Goal: Task Accomplishment & Management: Use online tool/utility

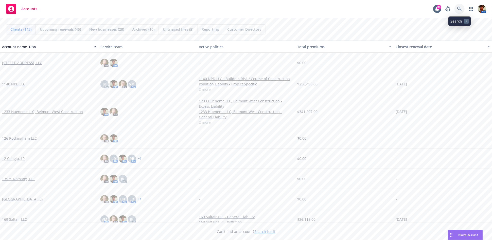
click at [443, 8] on link at bounding box center [460, 9] width 10 height 10
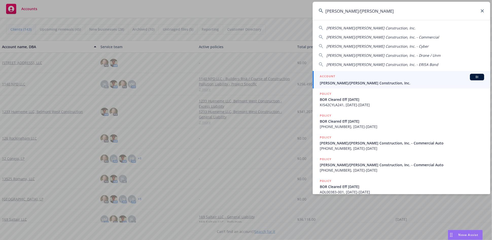
type input "elliott/drinkward"
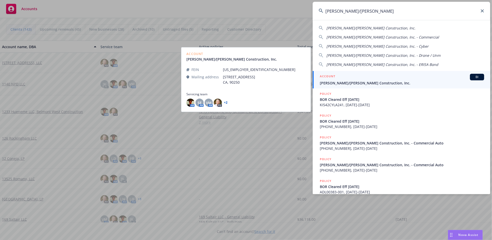
click at [360, 85] on span "[PERSON_NAME]/[PERSON_NAME] Construction, Inc." at bounding box center [402, 82] width 164 height 5
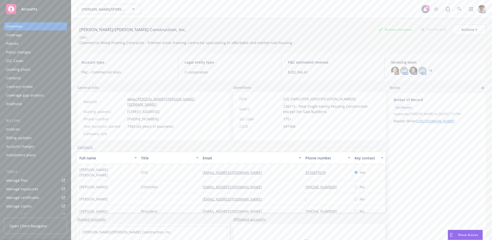
click at [25, 178] on div "Manage files" at bounding box center [17, 181] width 22 height 8
click at [21, 45] on div "Policies" at bounding box center [35, 44] width 59 height 8
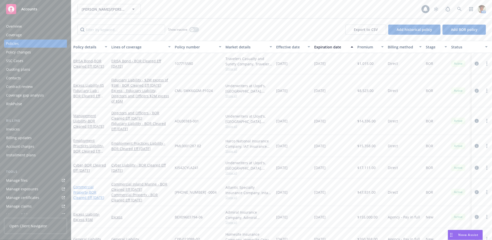
click at [88, 190] on span "- BOR Cleared Eff 5/21/2025" at bounding box center [88, 195] width 31 height 10
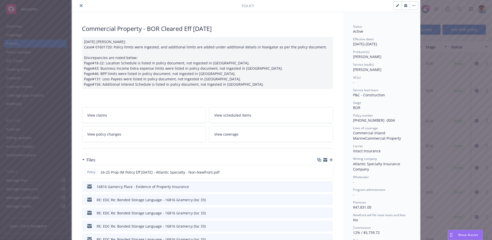
scroll to position [56, 0]
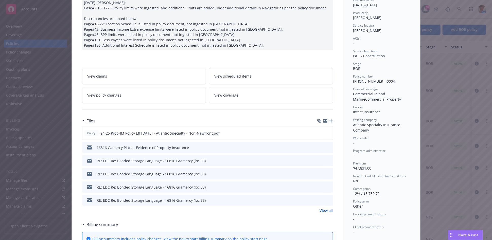
click at [325, 209] on link "View all" at bounding box center [326, 210] width 13 height 5
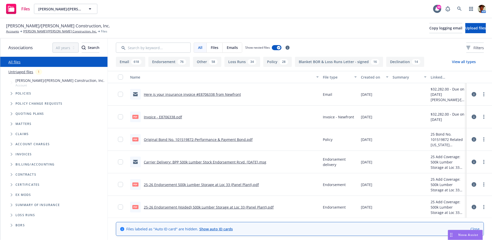
scroll to position [28, 0]
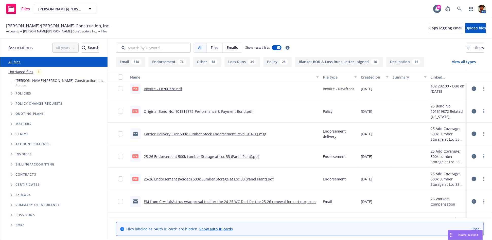
click at [200, 157] on link "25-26 Endorsement 500k Lumber Storage at Loc 33 (Panel Plant).pdf" at bounding box center [201, 156] width 115 height 5
click at [159, 178] on link "25-26 Endorsement (Voided) 500k Lumber Storage at Loc 33 (Panel Plant).pdf" at bounding box center [209, 179] width 130 height 5
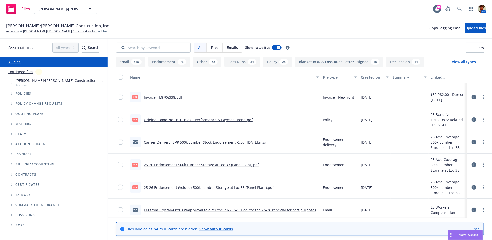
scroll to position [0, 0]
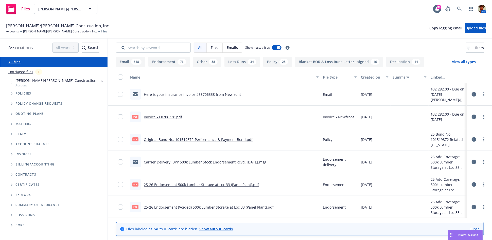
click at [172, 207] on link "25-26 Endorsement (Voided) 500k Lumber Storage at Loc 33 (Panel Plant).pdf" at bounding box center [209, 207] width 130 height 5
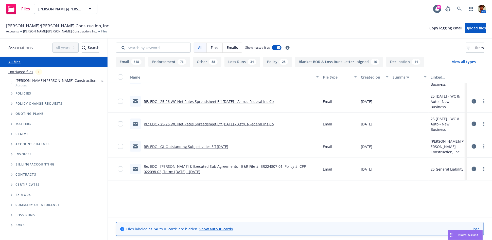
scroll to position [1522, 0]
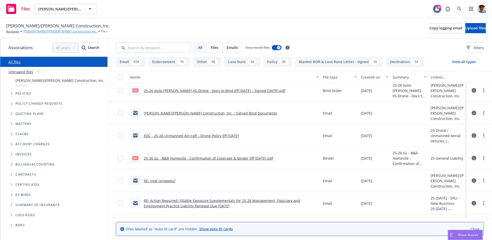
click at [55, 31] on link "[PERSON_NAME]/[PERSON_NAME] Construction, Inc." at bounding box center [60, 31] width 74 height 5
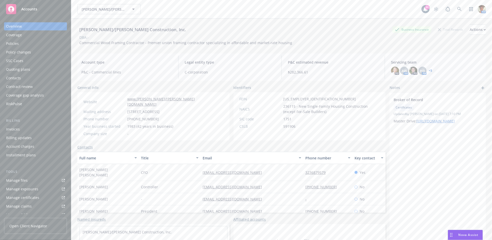
click at [17, 45] on div "Policies" at bounding box center [12, 44] width 13 height 8
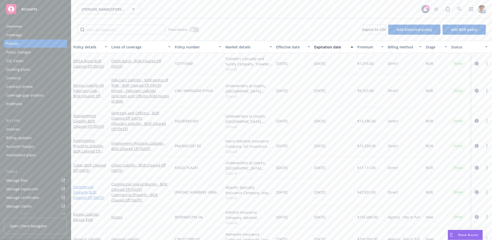
click at [81, 190] on link "Commercial Property - BOR Cleared Eff 5/21/2025" at bounding box center [88, 192] width 31 height 15
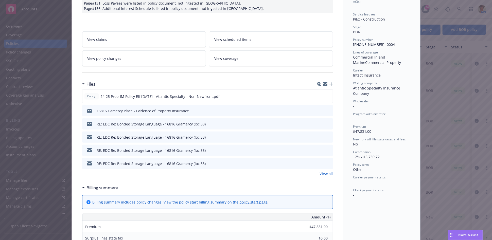
scroll to position [113, 0]
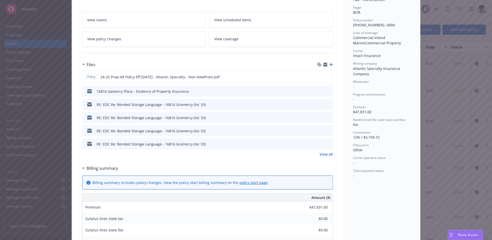
click at [329, 152] on link "View all" at bounding box center [326, 154] width 13 height 5
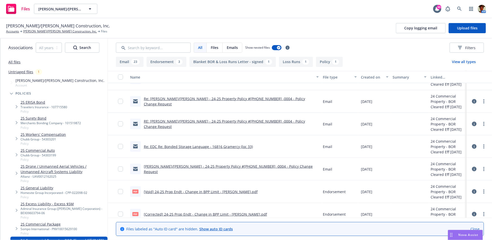
scroll to position [254, 0]
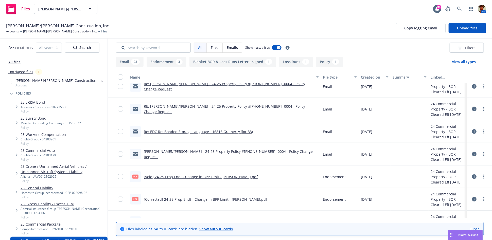
click at [184, 176] on link "[Void] 24-25 Prop Endt - Change in BPP Limit - Elliott Drinkward.pdf" at bounding box center [201, 177] width 114 height 5
click at [180, 199] on link "[Corrected] 24-25 Prop Endt - Change in BPP Limit - Elliott Drinkward.pdf" at bounding box center [205, 199] width 123 height 5
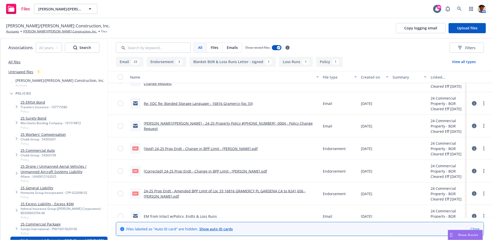
scroll to position [282, 0]
click at [187, 190] on link "24-25 Prop Endt - Amended BPP Limit of Loc 33 16816 GRAMERCY PL GARDENA CA to $…" at bounding box center [225, 194] width 162 height 10
click at [182, 148] on link "[Void] 24-25 Prop Endt - Change in BPP Limit - Elliott Drinkward.pdf" at bounding box center [201, 148] width 114 height 5
click at [220, 147] on link "[Void] 24-25 Prop Endt - Change in BPP Limit - Elliott Drinkward.pdf" at bounding box center [201, 148] width 114 height 5
click at [481, 148] on link "more" at bounding box center [484, 148] width 6 height 6
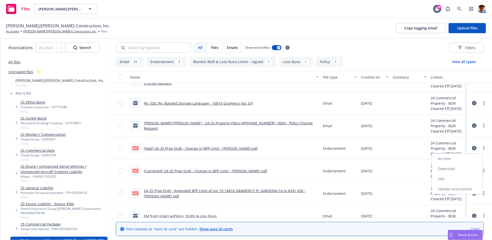
click at [444, 179] on link "Edit" at bounding box center [457, 179] width 50 height 10
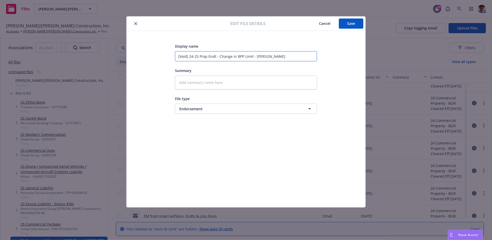
drag, startPoint x: 253, startPoint y: 57, endPoint x: 258, endPoint y: 57, distance: 4.3
click at [253, 57] on input "[Void] 24-25 Prop Endt - Change in BPP Limit - Elliott Drinkward" at bounding box center [246, 56] width 142 height 10
type textarea "x"
type input "[Void] 24-25 Prop Endt - Change in BPP Limit - Elliott Drinkward"
type textarea "x"
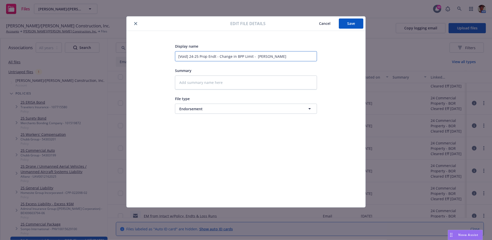
type input "[Void] 24-25 Prop Endt - Change in BPP Limit - P Elliott Drinkward"
type textarea "x"
type input "[Void] 24-25 Prop Endt - Change in BPP Limit - Po Elliott Drinkward"
type textarea "x"
type input "[Void] 24-25 Prop Endt - Change in BPP Limit - Pol Elliott Drinkward"
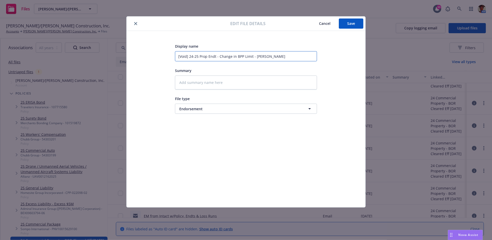
type textarea "x"
type input "[Void] 24-25 Prop Endt - Change in BPP Limit - Poli Elliott Drinkward"
type textarea "x"
type input "[Void] 24-25 Prop Endt - Change in BPP Limit - Polic Elliott Drinkward"
type textarea "x"
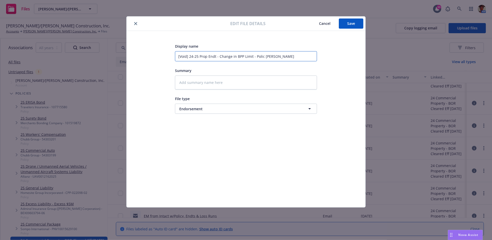
type input "[Void] 24-25 Prop Endt - Change in BPP Limit - Policy Elliott Drinkward"
type textarea "x"
type input "[Void] 24-25 Prop Endt - Change in BPP Limit - Policy Elliott Drinkward"
type textarea "x"
type input "[Void] 24-25 Prop Endt - Change in BPP Limit - Policy C Elliott Drinkward"
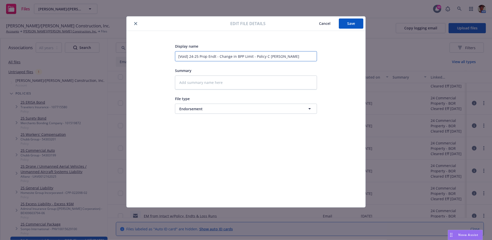
type textarea "x"
type input "[Void] 24-25 Prop Endt - Change in BPP Limit - Policy Ch Elliott Drinkward"
type textarea "x"
type input "[Void] 24-25 Prop Endt - Change in BPP Limit - Policy Cha Elliott Drinkward"
type textarea "x"
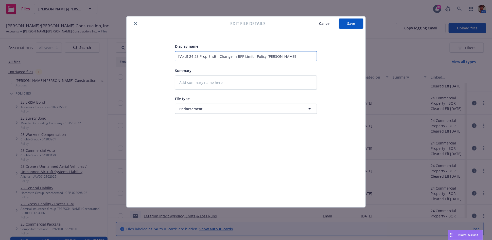
type input "[Void] 24-25 Prop Endt - Change in BPP Limit - Policy Chan Elliott Drinkward"
type textarea "x"
type input "[Void] 24-25 Prop Endt - Change in BPP Limit - Policy Chang Elliott Drinkward"
type textarea "x"
type input "[Void] 24-25 Prop Endt - Change in BPP Limit - Policy Change Elliott Drinkward"
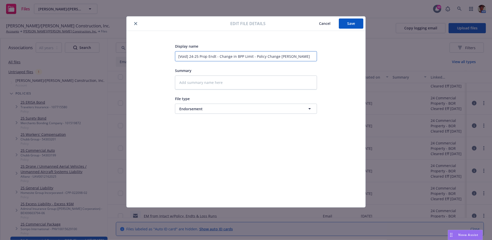
type textarea "x"
type input "[Void] 24-25 Prop Endt - Change in BPP Limit - Policy Change Elliott Drinkward"
type textarea "x"
type input "[Void] 24-25 Prop Endt - Change in BPP Limit - Policy Change # Elliott Drinkward"
type textarea "x"
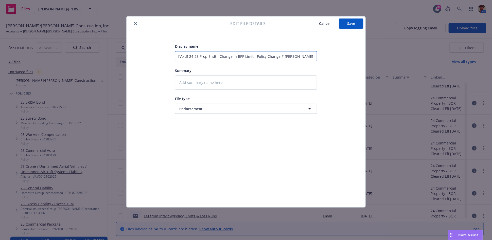
type input "[Void] 24-25 Prop Endt - Change in BPP Limit - Policy Change #3 Elliott Drinkwa…"
type textarea "x"
type input "[Void] 24-25 Prop Endt - Change in BPP Limit - Policy Change #3Elliott Drinkward"
type textarea "x"
type input "[Void] 24-25 Prop Endt - Change in BPP Limit - Policy Change #3lliott Drinkward"
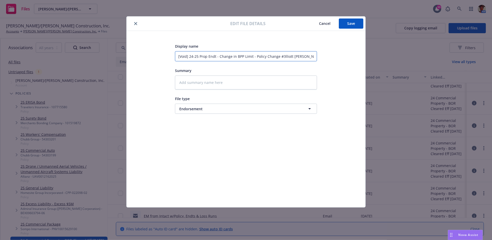
type textarea "x"
type input "[Void] 24-25 Prop Endt - Change in BPP Limit - Policy Change #3liott Drinkward"
type textarea "x"
type input "[Void] 24-25 Prop Endt - Change in BPP Limit - Policy Change #3iott Drinkward"
type textarea "x"
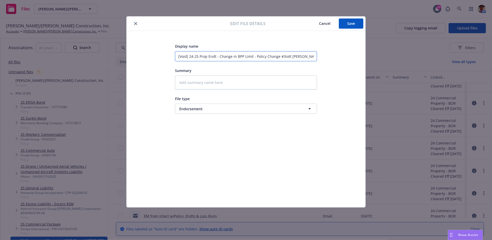
type input "[Void] 24-25 Prop Endt - Change in BPP Limit - Policy Change #3ott Drinkward"
type textarea "x"
type input "[Void] 24-25 Prop Endt - Change in BPP Limit - Policy Change #3tt Drinkward"
type textarea "x"
type input "[Void] 24-25 Prop Endt - Change in BPP Limit - Policy Change #3t Drinkward"
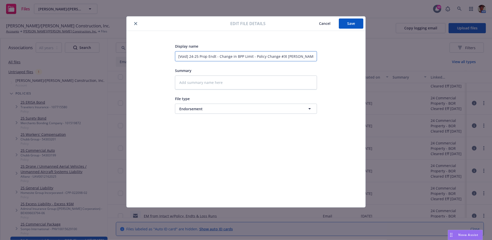
type textarea "x"
type input "[Void] 24-25 Prop Endt - Change in BPP Limit - Policy Change #3 Drinkward"
type textarea "x"
type input "[Void] 24-25 Prop Endt - Change in BPP Limit - Policy Change #3Drinkward"
type textarea "x"
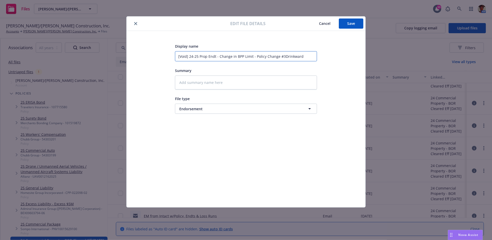
type input "[Void] 24-25 Prop Endt - Change in BPP Limit - Policy Change #3rinkward"
type textarea "x"
type input "[Void] 24-25 Prop Endt - Change in BPP Limit - Policy Change #3inkward"
type textarea "x"
type input "[Void] 24-25 Prop Endt - Change in BPP Limit - Policy Change #3nkward"
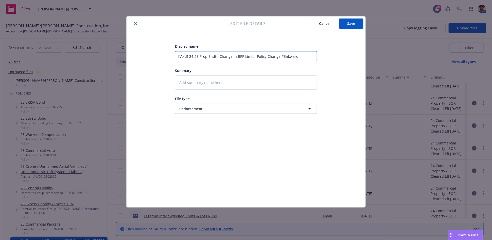
type textarea "x"
type input "[Void] 24-25 Prop Endt - Change in BPP Limit - Policy Change #3kward"
type textarea "x"
type input "[Void] 24-25 Prop Endt - Change in BPP Limit - Policy Change #3ward"
type textarea "x"
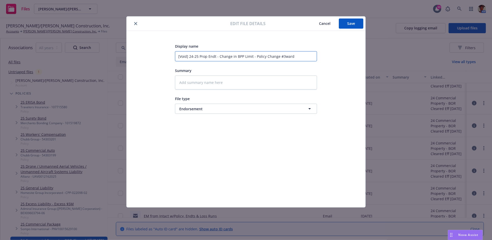
type input "[Void] 24-25 Prop Endt - Change in BPP Limit - Policy Change #3ard"
type textarea "x"
type input "[Void] 24-25 Prop Endt - Change in BPP Limit - Policy Change #3rd"
type textarea "x"
type input "[Void] 24-25 Prop Endt - Change in BPP Limit - Policy Change #3d"
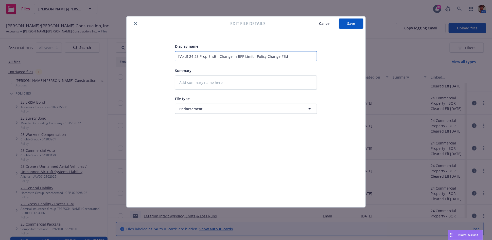
type textarea "x"
drag, startPoint x: 284, startPoint y: 58, endPoint x: 165, endPoint y: 58, distance: 119.0
click at [165, 58] on div "Display name [Void] 24-25 Prop Endt - Change in BPP Limit - Policy Change #3 Su…" at bounding box center [246, 119] width 219 height 152
type input "[Void] 24-25 Prop Endt - Change in BPP Limit - Policy Change #3"
click at [199, 84] on textarea at bounding box center [246, 83] width 142 height 14
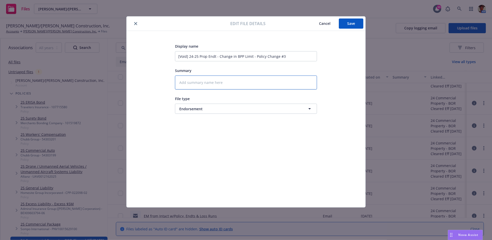
paste textarea "[Void] 24-25 Prop Endt - Change in BPP Limit - Policy Change #3"
type textarea "x"
type textarea "[Void] 24-25 Prop Endt - Change in BPP Limit - Policy Change #3"
click at [344, 22] on button "Save" at bounding box center [351, 24] width 25 height 10
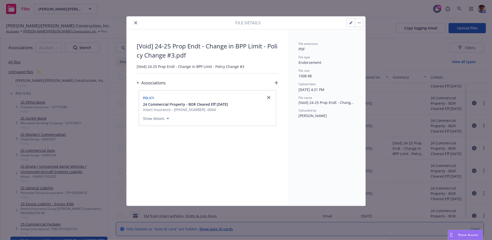
drag, startPoint x: 135, startPoint y: 24, endPoint x: 124, endPoint y: 79, distance: 56.2
click at [135, 24] on button "close" at bounding box center [136, 23] width 6 height 6
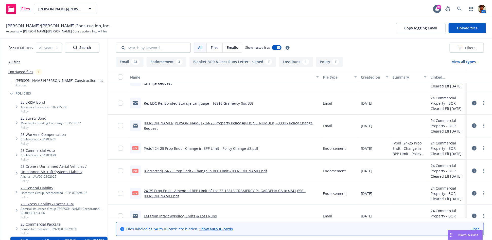
click at [185, 171] on link "[Corrected] 24-25 Prop Endt - Change in BPP Limit - Elliott Drinkward.pdf" at bounding box center [205, 171] width 123 height 5
click at [179, 192] on link "24-25 Prop Endt - Amended BPP Limit of Loc 33 16816 GRAMERCY PL GARDENA CA to $…" at bounding box center [225, 194] width 162 height 10
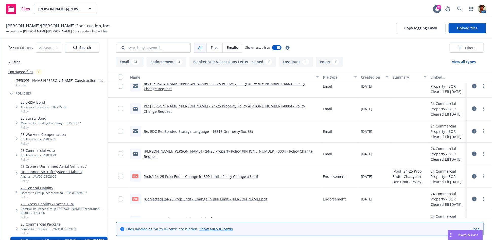
scroll to position [282, 0]
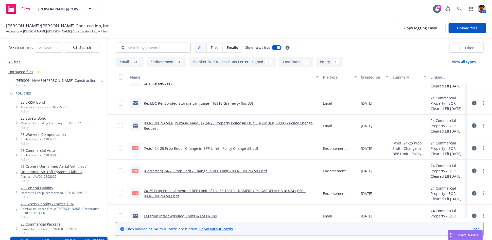
click at [167, 171] on link "[Corrected] 24-25 Prop Endt - Change in BPP Limit - Elliott Drinkward.pdf" at bounding box center [205, 171] width 123 height 5
click at [484, 171] on circle "more" at bounding box center [484, 171] width 1 height 1
click at [444, 198] on link "Edit" at bounding box center [457, 202] width 50 height 10
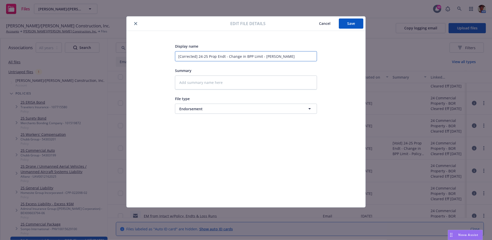
click at [263, 56] on input "[Corrected] 24-25 Prop Endt - Change in BPP Limit - Elliott Drinkward" at bounding box center [246, 56] width 142 height 10
type textarea "x"
type input "[Corrected] 24-25 Prop Endt - Change in BPP Limit - Elliott Drinkward"
type textarea "x"
type input "[Corrected] 24-25 Prop Endt - Change in BPP Limit - P Elliott Drinkward"
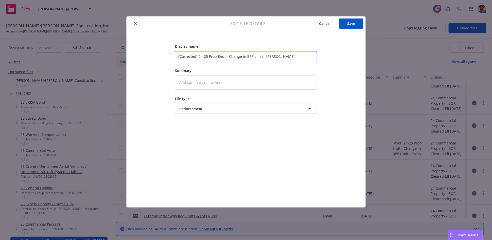
type textarea "x"
type input "[Corrected] 24-25 Prop Endt - Change in BPP Limit - Po Elliott Drinkward"
type textarea "x"
type input "[Corrected] 24-25 Prop Endt - Change in BPP Limit - Pol Elliott Drinkward"
type textarea "x"
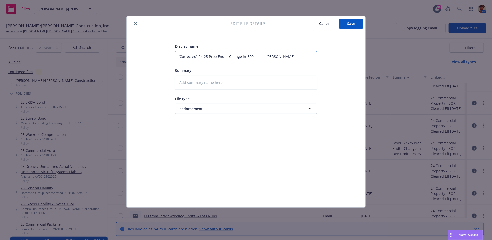
type input "[Corrected] 24-25 Prop Endt - Change in BPP Limit - Poli Elliott Drinkward"
type textarea "x"
type input "[Corrected] 24-25 Prop Endt - Change in BPP Limit - Polic Elliott Drinkward"
type textarea "x"
type input "[Corrected] 24-25 Prop Endt - Change in BPP Limit - Policy Elliott Drinkward"
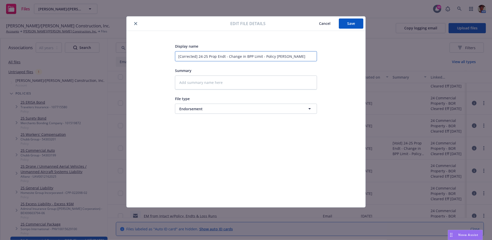
type textarea "x"
type input "[Corrected] 24-25 Prop Endt - Change in BPP Limit - Policy Elliott Drinkward"
type textarea "x"
type input "[Corrected] 24-25 Prop Endt - Change in BPP Limit - Policy C Elliott Drinkward"
type textarea "x"
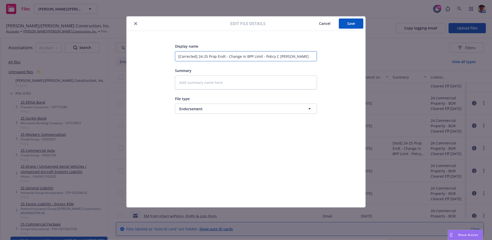
type input "[Corrected] 24-25 Prop Endt - Change in BPP Limit - Policy Ch Elliott Drinkward"
type textarea "x"
type input "[Corrected] 24-25 Prop Endt - Change in BPP Limit - Policy Cha Elliott Drinkward"
type textarea "x"
type input "[Corrected] 24-25 Prop Endt - Change in BPP Limit - Policy Chan Elliott Drinkwa…"
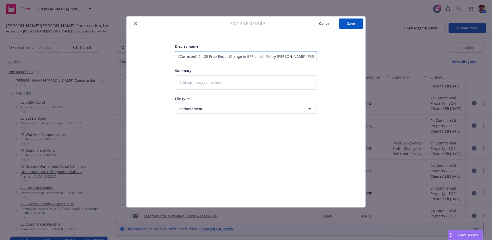
type textarea "x"
type input "[Corrected] 24-25 Prop Endt - Change in BPP Limit - Policy Chang Elliott Drinkw…"
type textarea "x"
type input "[Corrected] 24-25 Prop Endt - Change in BPP Limit - Policy Change Elliott Drink…"
type textarea "x"
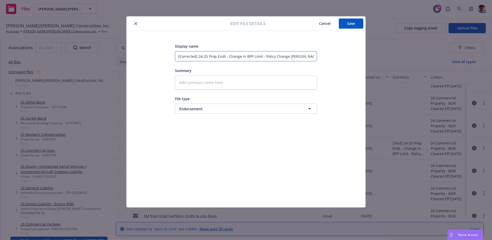
type input "[Corrected] 24-25 Prop Endt - Change in BPP Limit - Policy Change Elliott Drink…"
type textarea "x"
type input "[Corrected] 24-25 Prop Endt - Change in BPP Limit - Policy Change # Elliott Dri…"
type textarea "x"
type input "[Corrected] 24-25 Prop Endt - Change in BPP Limit - Policy Change #4 Elliott Dr…"
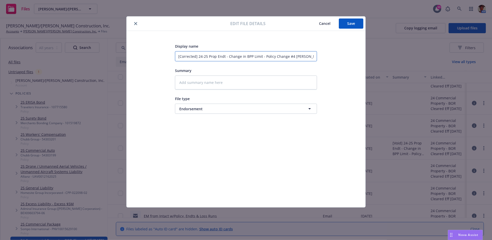
type textarea "x"
type input "[Corrected] 24-25 Prop Endt - Change in BPP Limit - Policy Change #4Elliott Dri…"
type textarea "x"
type input "[Corrected] 24-25 Prop Endt - Change in BPP Limit - Policy Change #4lliott Drin…"
type textarea "x"
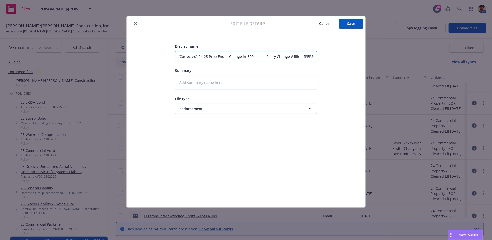
type input "[Corrected] 24-25 Prop Endt - Change in BPP Limit - Policy Change #4liott Drink…"
type textarea "x"
type input "[Corrected] 24-25 Prop Endt - Change in BPP Limit - Policy Change #4iott Drinkw…"
type textarea "x"
type input "[Corrected] 24-25 Prop Endt - Change in BPP Limit - Policy Change #4ott Drinkwa…"
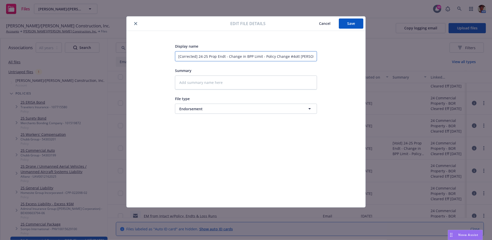
type textarea "x"
type input "[Corrected] 24-25 Prop Endt - Change in BPP Limit - Policy Change #4tt Drinkward"
type textarea "x"
type input "[Corrected] 24-25 Prop Endt - Change in BPP Limit - Policy Change #4t Drinkward"
type textarea "x"
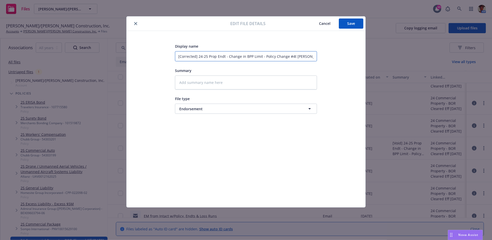
type input "[Corrected] 24-25 Prop Endt - Change in BPP Limit - Policy Change #4 Drinkward"
type textarea "x"
type input "[Corrected] 24-25 Prop Endt - Change in BPP Limit - Policy Change #4Drinkward"
type textarea "x"
type input "[Corrected] 24-25 Prop Endt - Change in BPP Limit - Policy Change #4rinkward"
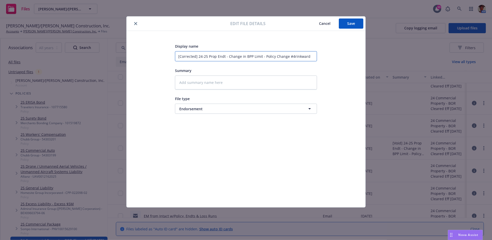
type textarea "x"
type input "[Corrected] 24-25 Prop Endt - Change in BPP Limit - Policy Change #4inkward"
type textarea "x"
type input "[Corrected] 24-25 Prop Endt - Change in BPP Limit - Policy Change #4nkward"
type textarea "x"
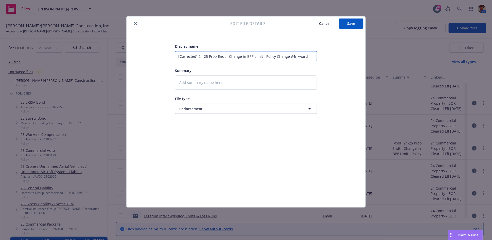
type input "[Corrected] 24-25 Prop Endt - Change in BPP Limit - Policy Change #4kward"
type textarea "x"
type input "[Corrected] 24-25 Prop Endt - Change in BPP Limit - Policy Change #4ward"
type textarea "x"
type input "[Corrected] 24-25 Prop Endt - Change in BPP Limit - Policy Change #4ard"
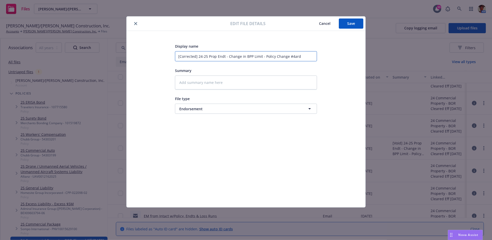
type textarea "x"
type input "[Corrected] 24-25 Prop Endt - Change in BPP Limit - Policy Change #4rd"
type textarea "x"
type input "[Corrected] 24-25 Prop Endt - Change in BPP Limit - Policy Change #4d"
type textarea "x"
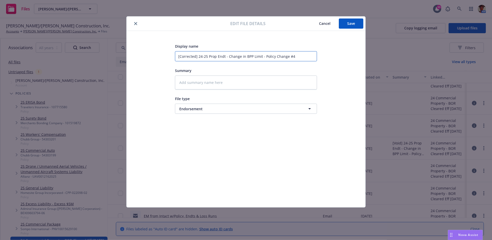
drag, startPoint x: 299, startPoint y: 55, endPoint x: 170, endPoint y: 57, distance: 129.7
click at [170, 57] on div "Display name [Corrected] 24-25 Prop Endt - Change in BPP Limit - Policy Change …" at bounding box center [246, 119] width 219 height 152
type input "[Corrected] 24-25 Prop Endt - Change in BPP Limit - Policy Change #4"
click at [206, 80] on textarea at bounding box center [246, 83] width 142 height 14
paste textarea "[Corrected] 24-25 Prop Endt - Change in BPP Limit - Policy Change #4"
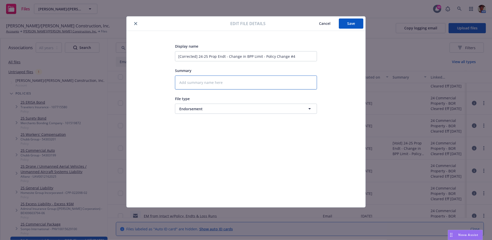
type textarea "x"
type textarea "[Corrected] 24-25 Prop Endt - Change in BPP Limit - Policy Change #4"
click at [352, 25] on span "Save" at bounding box center [351, 23] width 8 height 5
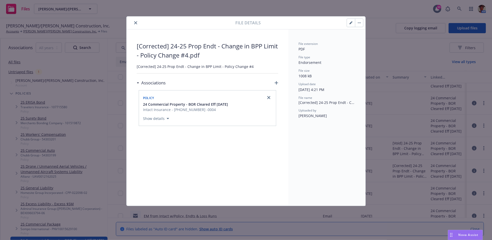
click at [134, 24] on icon "close" at bounding box center [135, 22] width 3 height 3
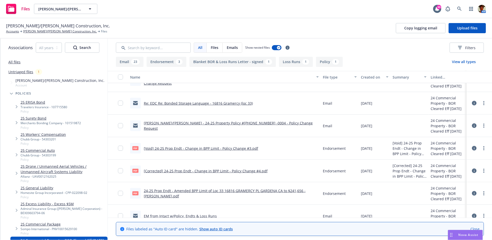
click at [172, 190] on link "24-25 Prop Endt - Amended BPP Limit of Loc 33 16816 GRAMERCY PL GARDENA CA to $…" at bounding box center [225, 194] width 162 height 10
click at [484, 192] on circle "more" at bounding box center [484, 192] width 1 height 1
click at [446, 225] on link "Edit" at bounding box center [457, 224] width 50 height 10
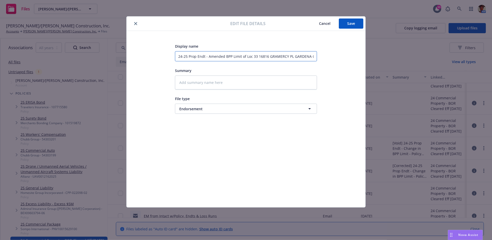
click at [281, 57] on input "24-25 Prop Endt - Amended BPP Limit of Loc 33 16816 GRAMERCY PL GARDENA CA to $…" at bounding box center [246, 56] width 142 height 10
type textarea "x"
type input "24-25 Prop Endt - Amended BPP Limit of Loc 33 16816 GRAMERCY PL GARDENA CA to $…"
type textarea "x"
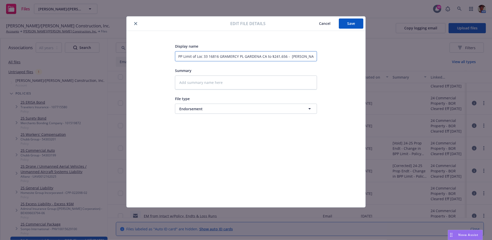
type input "24-25 Prop Endt - Amended BPP Limit of Loc 33 16816 GRAMERCY PL GARDENA CA to $…"
type textarea "x"
type input "24-25 Prop Endt - Amended BPP Limit of Loc 33 16816 GRAMERCY PL GARDENA CA to $…"
type textarea "x"
type input "24-25 Prop Endt - Amended BPP Limit of Loc 33 16816 GRAMERCY PL GARDENA CA to $…"
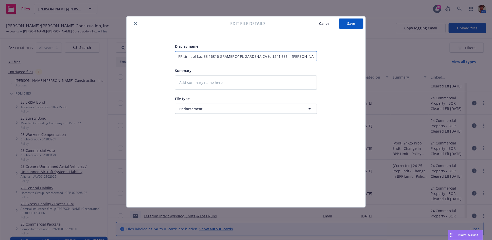
type textarea "x"
type input "24-25 Prop Endt - Amended BPP Limit of Loc 33 16816 GRAMERCY PL GARDENA CA to $…"
type textarea "x"
type input "24-25 Prop Endt - Amended BPP Limit of Loc 33 16816 GRAMERCY PL GARDENA CA to $…"
type textarea "x"
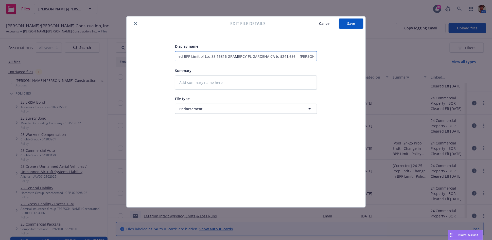
type input "24-25 Prop Endt - Amended BPP Limit of Loc 33 16816 GRAMERCY PL GARDENA CA to $…"
type textarea "x"
type input "24-25 Prop Endt - Amended BPP Limit of Loc 33 16816 GRAMERCY PL GARDENA CA to $…"
type textarea "x"
type input "24-25 Prop Endt - Amended BPP Limit of Loc 33 16816 GRAMERCY PL GARDENA CA to $…"
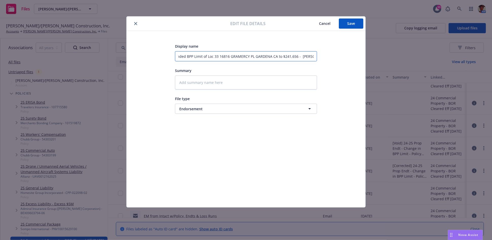
type textarea "x"
type input "24-25 Prop Endt - Amended BPP Limit of Loc 33 16816 GRAMERCY PL GARDENA CA to $…"
type textarea "x"
type input "24-25 Prop Endt - Amended BPP Limit of Loc 33 16816 GRAMERCY PL GARDENA CA to $…"
type textarea "x"
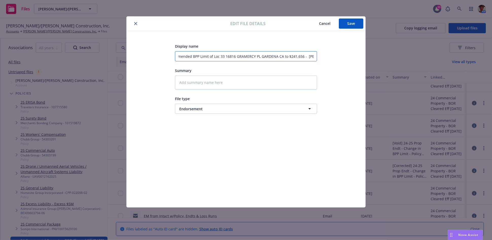
type input "24-25 Prop Endt - Amended BPP Limit of Loc 33 16816 GRAMERCY PL GARDENA CA to $…"
type textarea "x"
type input "24-25 Prop Endt - Amended BPP Limit of Loc 33 16816 GRAMERCY PL GARDENA CA to $…"
type textarea "x"
type input "24-25 Prop Endt - Amended BPP Limit of Loc 33 16816 GRAMERCY PL GARDENA CA to $…"
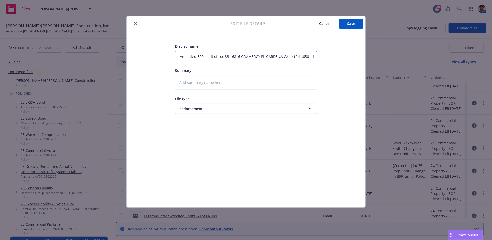
type textarea "x"
type input "24-25 Prop Endt - Amended BPP Limit of Loc 33 16816 GRAMERCY PL GARDENA CA to $…"
type textarea "x"
type input "24-25 Prop Endt - Amended BPP Limit of Loc 33 16816 GRAMERCY PL GARDENA CA to $…"
type textarea "x"
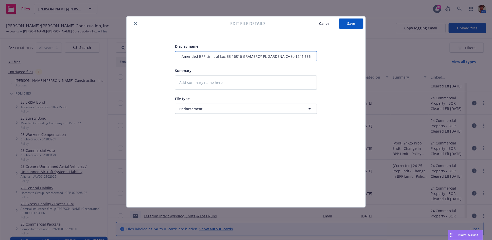
type input "24-25 Prop Endt - Amended BPP Limit of Loc 33 16816 GRAMERCY PL GARDENA CA to $…"
type textarea "x"
type input "24-25 Prop Endt - Amended BPP Limit of Loc 33 16816 GRAMERCY PL GARDENA CA to $…"
type textarea "x"
type input "24-25 Prop Endt - Amended BPP Limit of Loc 33 16816 GRAMERCY PL GARDENA CA to $…"
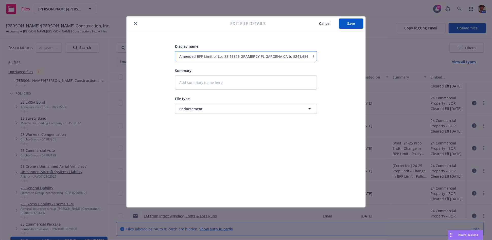
type textarea "x"
type input "24-25 Prop Endt - Amended BPP Limit of Loc 33 16816 GRAMERCY PL GARDENA CA to $…"
type textarea "x"
type input "24-25 Prop Endt - Amended BPP Limit of Loc 33 16816 GRAMERCY PL GARDENA CA to $…"
type textarea "x"
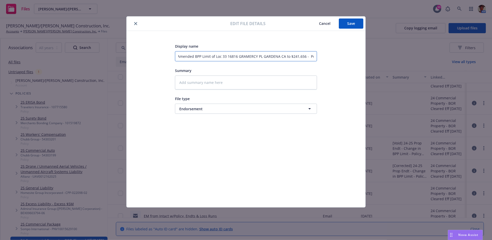
type input "24-25 Prop Endt - Amended BPP Limit of Loc 33 16816 GRAMERCY PL GARDENA CA to $…"
type textarea "x"
type input "24-25 Prop Endt - Amended BPP Limit of Loc 33 16816 GRAMERCY PL GARDENA CA to $…"
type textarea "x"
type input "24-25 Prop Endt - Amended BPP Limit of Loc 33 16816 GRAMERCY PL GARDENA CA to $…"
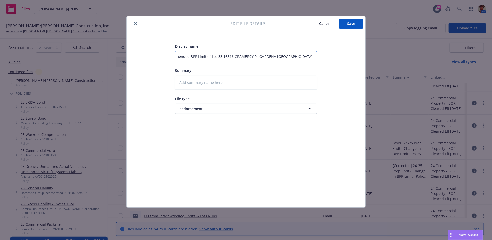
type textarea "x"
type input "24-25 Prop Endt - Amended BPP Limit of Loc 33 16816 GRAMERCY PL GARDENA CA to $…"
type textarea "x"
type input "24-25 Prop Endt - Amended BPP Limit of Loc 33 16816 GRAMERCY PL GARDENA CA to $…"
type textarea "x"
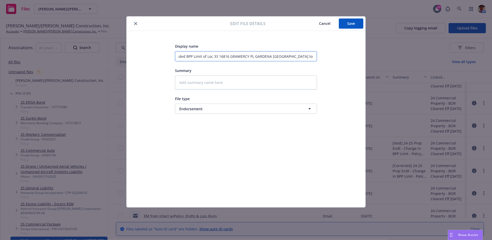
type input "24-25 Prop Endt - Amended BPP Limit of Loc 33 16816 GRAMERCY PL GARDENA CA to $…"
type textarea "x"
type input "24-25 Prop Endt - Amended BPP Limit of Loc 33 16816 GRAMERCY PL GARDENA CA to $…"
drag, startPoint x: 314, startPoint y: 54, endPoint x: 156, endPoint y: 58, distance: 158.6
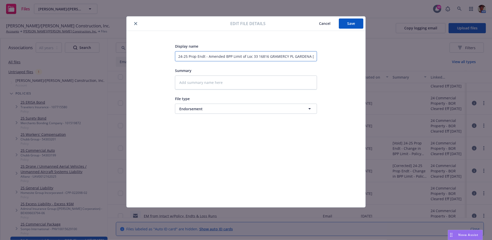
click at [156, 58] on div "Display name 24-25 Prop Endt - Amended BPP Limit of Loc 33 16816 GRAMERCY PL GA…" at bounding box center [246, 119] width 219 height 152
click at [210, 83] on textarea at bounding box center [246, 83] width 142 height 14
paste textarea "24-25 Prop Endt - Amended BPP Limit of Loc 33 16816 GRAMERCY PL GARDENA CA to $…"
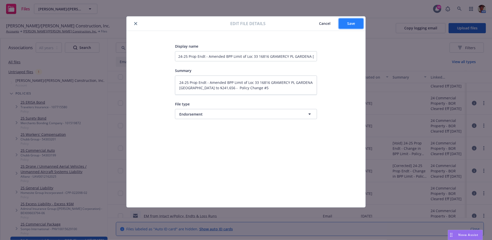
click at [347, 24] on button "Save" at bounding box center [351, 24] width 25 height 10
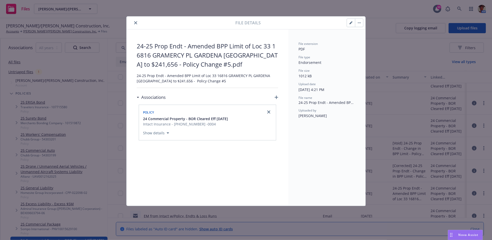
click at [136, 22] on icon "close" at bounding box center [135, 22] width 3 height 3
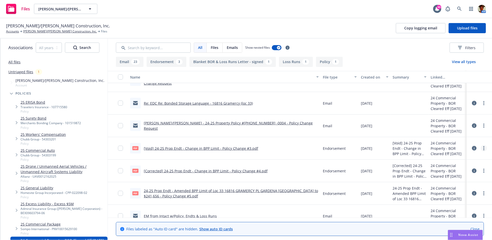
click at [484, 149] on icon "more" at bounding box center [484, 148] width 1 height 4
click at [450, 178] on link "Edit" at bounding box center [457, 179] width 50 height 10
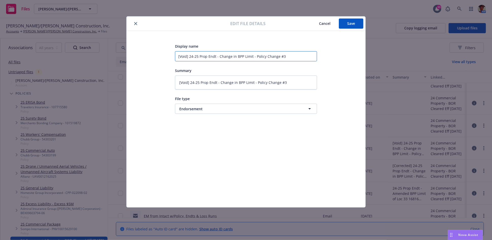
click at [218, 56] on input "[Void] 24-25 Prop Endt - Change in BPP Limit - Policy Change #3" at bounding box center [246, 56] width 142 height 10
drag, startPoint x: 315, startPoint y: 56, endPoint x: 160, endPoint y: 55, distance: 155.3
click at [160, 55] on div "Display name [Void] 24-25 Prop Endt - Policy Change #3 - Loc 33 Gramercy - Chan…" at bounding box center [246, 119] width 219 height 152
drag, startPoint x: 215, startPoint y: 84, endPoint x: 148, endPoint y: 87, distance: 66.3
click at [148, 87] on div "Display name [Void] 24-25 Prop Endt - Policy Change #3 - Loc 33 Gramercy - Chan…" at bounding box center [246, 119] width 219 height 152
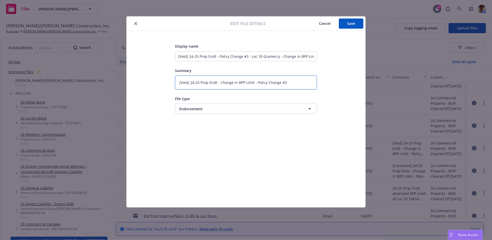
paste textarea "Policy Change #3 - Loc 33 Gramercy - Change in BPP Limit"
click at [344, 23] on button "Save" at bounding box center [351, 24] width 25 height 10
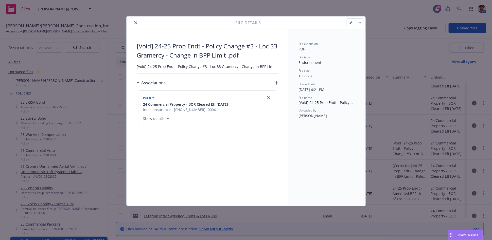
click at [137, 21] on button "close" at bounding box center [136, 23] width 6 height 6
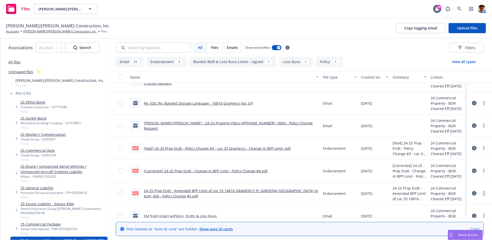
click at [484, 193] on icon "more" at bounding box center [484, 194] width 1 height 4
click at [451, 225] on link "Edit" at bounding box center [457, 224] width 50 height 10
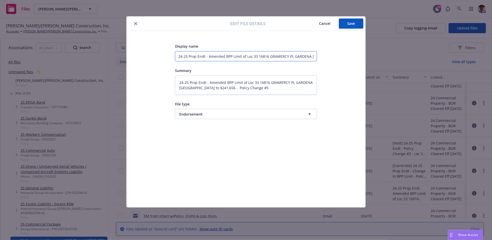
click at [208, 57] on input "24-25 Prop Endt - Amended BPP Limit of Loc 33 16816 GRAMERCY PL GARDENA CA to $…" at bounding box center [246, 56] width 142 height 10
drag, startPoint x: 314, startPoint y: 57, endPoint x: 131, endPoint y: 70, distance: 184.2
click at [131, 69] on div "Display name 24-25 Prop Endt - Policy Change #5 - Amended BPP Limit of Loc 33 1…" at bounding box center [246, 119] width 239 height 177
drag, startPoint x: 180, startPoint y: 83, endPoint x: 256, endPoint y: 90, distance: 76.0
click at [256, 90] on textarea "24-25 Prop Endt - Amended BPP Limit of Loc 33 16816 GRAMERCY PL GARDENA CA to $…" at bounding box center [246, 85] width 142 height 19
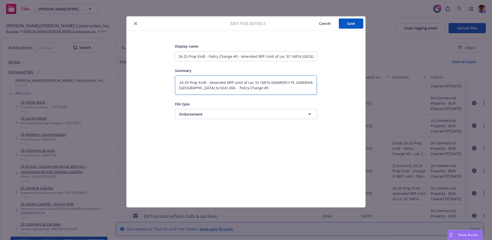
paste textarea "Policy Change #5 - Amended BPP Limit of Loc 33 16816 GRAMERCY PL GARDENA CA to …"
click at [352, 26] on button "Save" at bounding box center [351, 24] width 25 height 10
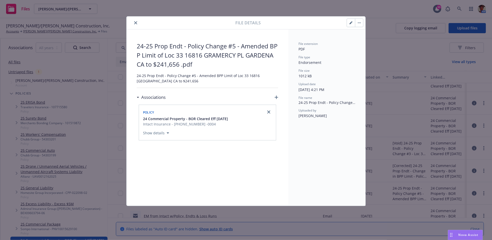
drag, startPoint x: 136, startPoint y: 23, endPoint x: 155, endPoint y: 35, distance: 21.7
click at [137, 23] on icon "close" at bounding box center [135, 22] width 3 height 3
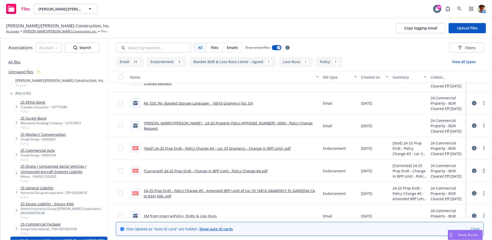
click at [481, 169] on link "more" at bounding box center [484, 171] width 6 height 6
drag, startPoint x: 450, startPoint y: 200, endPoint x: 448, endPoint y: 197, distance: 4.1
click at [450, 200] on link "Edit" at bounding box center [457, 202] width 50 height 10
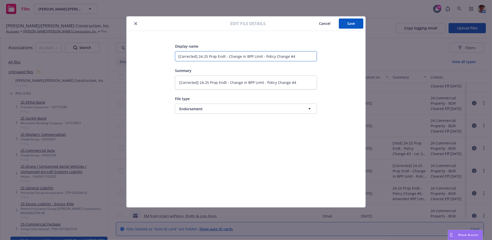
click at [231, 59] on input "[Corrected] 24-25 Prop Endt - Change in BPP Limit - Policy Change #4" at bounding box center [246, 56] width 142 height 10
drag, startPoint x: 296, startPoint y: 58, endPoint x: 158, endPoint y: 78, distance: 140.1
click at [158, 78] on div "Display name [Corrected] 24-25 Prop Endt - Policy Change #4 - Change in BPP Lim…" at bounding box center [246, 119] width 219 height 152
drag, startPoint x: 314, startPoint y: 83, endPoint x: 160, endPoint y: 91, distance: 154.2
click at [162, 87] on div "Display name [Corrected] 24-25 Prop Endt - Policy Change #4 - Change in BPP Lim…" at bounding box center [246, 119] width 219 height 152
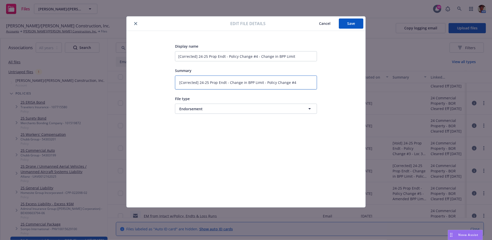
paste textarea "Policy Change #4 - Change in BPP Limit"
click at [346, 24] on button "Save" at bounding box center [351, 24] width 25 height 10
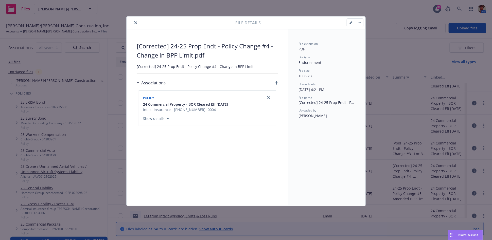
drag, startPoint x: 137, startPoint y: 21, endPoint x: 140, endPoint y: 26, distance: 5.3
click at [137, 22] on icon "close" at bounding box center [135, 22] width 3 height 3
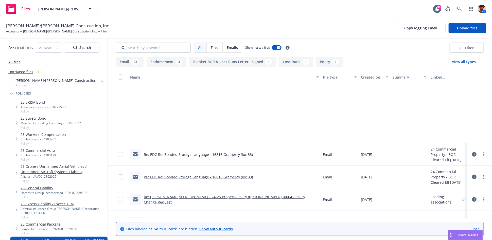
scroll to position [282, 0]
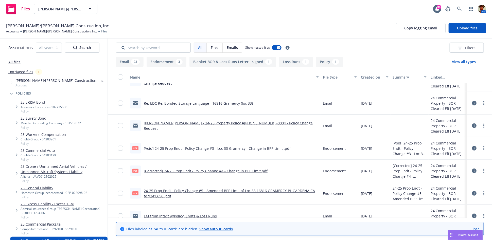
click at [219, 147] on link "[Void] 24-25 Prop Endt - Policy Change #3 - Loc 33 Gramercy - Change in BPP Lim…" at bounding box center [217, 148] width 147 height 5
click at [207, 170] on link "[Corrected] 24-25 Prop Endt - Policy Change #4 - Change in BPP Limit.pdf" at bounding box center [206, 171] width 124 height 5
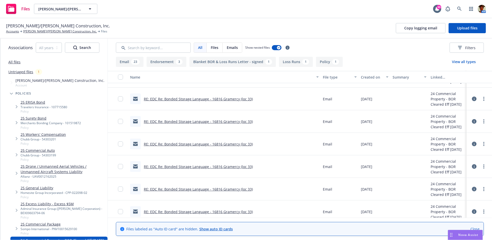
scroll to position [0, 0]
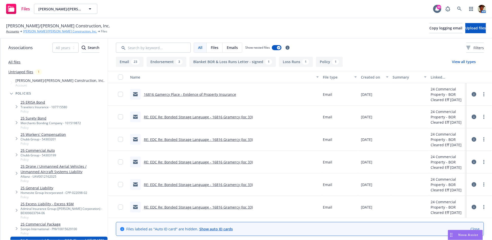
click at [32, 33] on link "[PERSON_NAME]/[PERSON_NAME] Construction, Inc." at bounding box center [60, 31] width 74 height 5
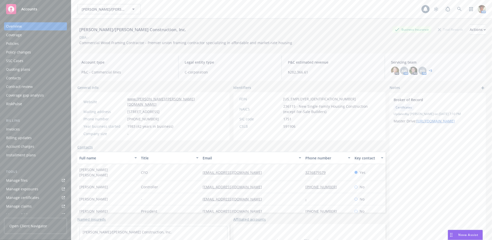
click at [15, 44] on div "Policies" at bounding box center [12, 44] width 13 height 8
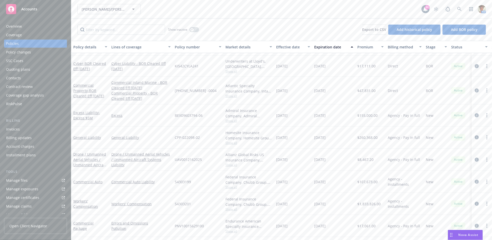
scroll to position [84, 0]
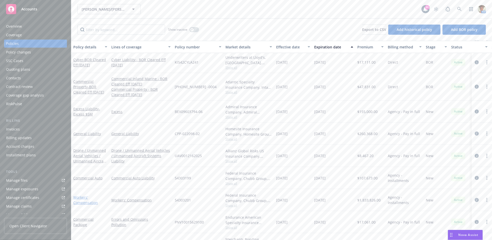
click at [75, 199] on link "Workers' Compensation" at bounding box center [85, 200] width 25 height 10
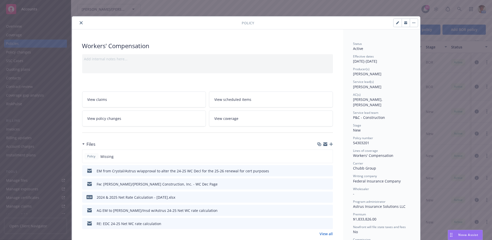
click at [80, 23] on icon "close" at bounding box center [81, 22] width 3 height 3
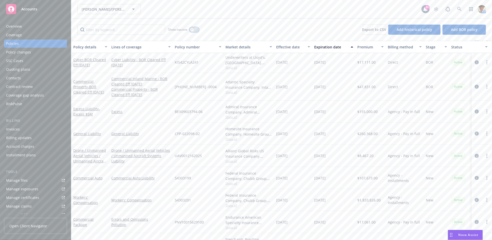
click at [192, 30] on icon "button" at bounding box center [192, 30] width 2 height 2
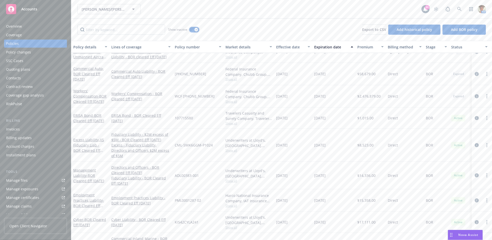
scroll to position [229, 0]
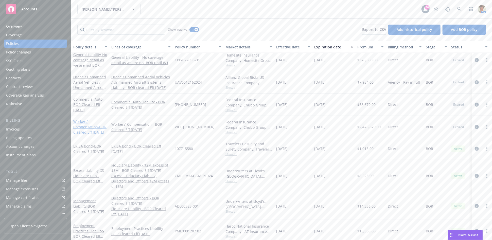
click at [83, 126] on link "Workers' Compensation - BOR Cleared Eff [DATE]" at bounding box center [89, 126] width 33 height 15
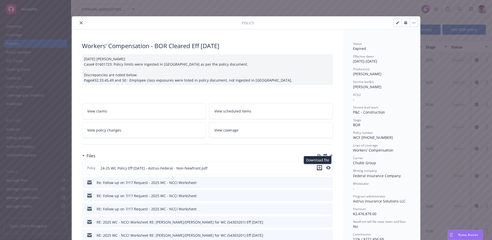
click at [318, 167] on icon "download file" at bounding box center [320, 168] width 4 height 4
click at [80, 23] on icon "close" at bounding box center [81, 22] width 3 height 3
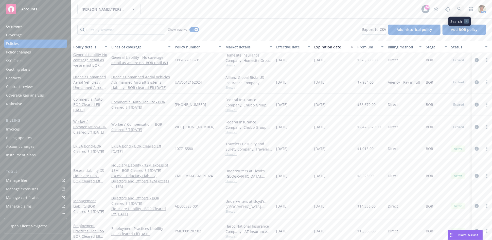
click at [459, 8] on icon at bounding box center [459, 9] width 5 height 5
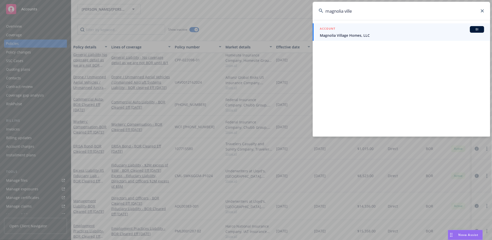
type input "magnolia ville"
click at [359, 28] on div "ACCOUNT BI" at bounding box center [402, 29] width 164 height 7
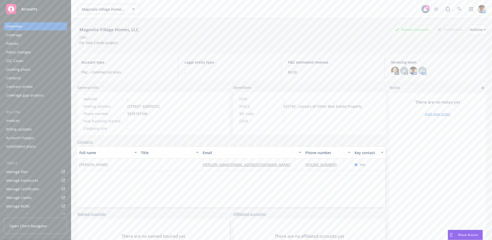
click at [9, 71] on div "Quoting plans" at bounding box center [18, 69] width 24 height 8
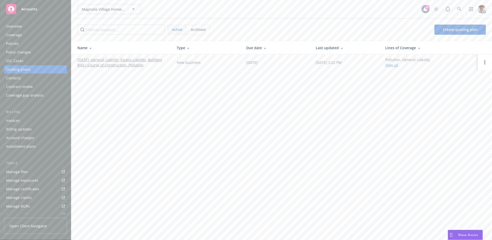
click at [134, 61] on link "[DATE]: General Liability, Excess Liability, Builders Risk / Course of Construc…" at bounding box center [122, 62] width 91 height 11
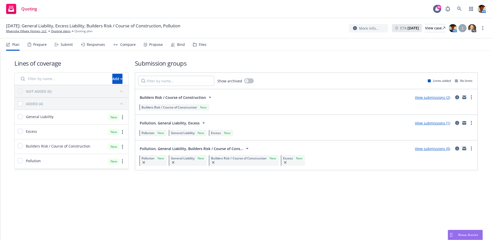
click at [202, 46] on div "Files" at bounding box center [203, 45] width 8 height 4
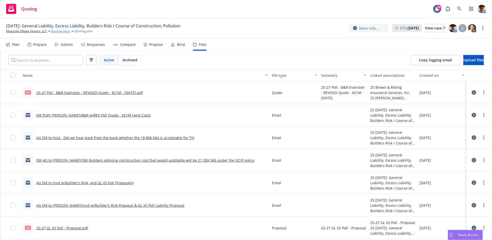
click at [57, 32] on link "Quoting plans" at bounding box center [61, 31] width 20 height 5
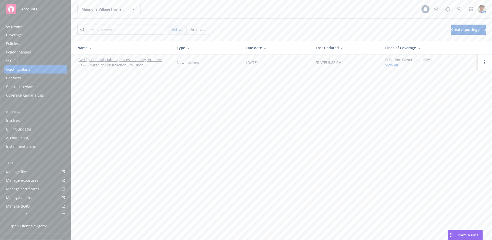
click at [109, 60] on link "[DATE]: General Liability, Excess Liability, Builders Risk / Course of Construc…" at bounding box center [122, 62] width 91 height 11
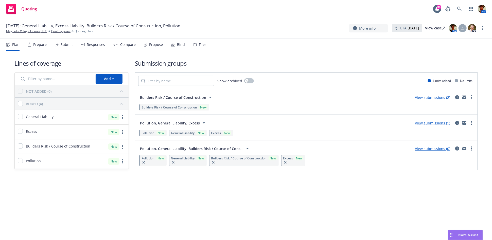
click at [65, 45] on div "Submit" at bounding box center [67, 45] width 12 height 4
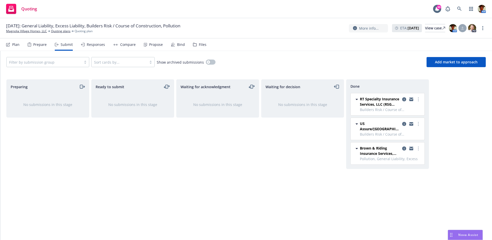
click at [201, 45] on div "Files" at bounding box center [203, 45] width 8 height 4
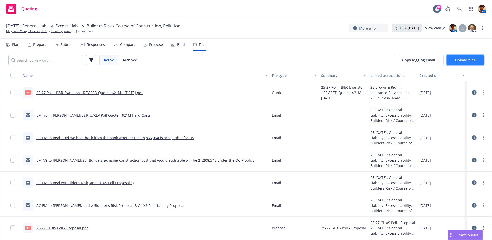
click at [455, 61] on span "Upload files" at bounding box center [465, 60] width 21 height 5
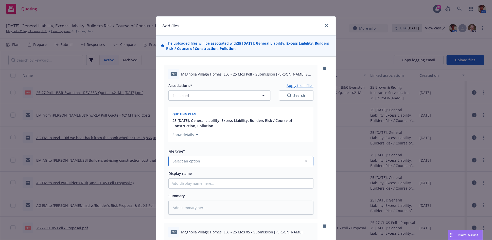
click at [209, 163] on button "Select an option" at bounding box center [240, 161] width 145 height 10
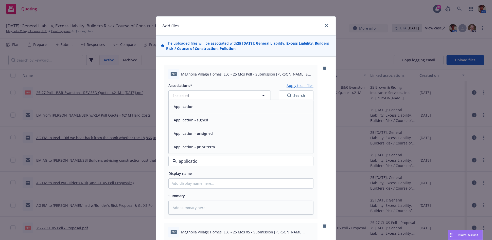
type input "application"
click at [196, 136] on span "Application - unsigned" at bounding box center [193, 133] width 39 height 5
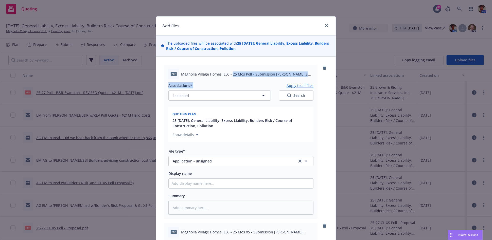
drag, startPoint x: 230, startPoint y: 74, endPoint x: 258, endPoint y: 81, distance: 28.7
click at [258, 81] on div "pdf Magnolia Village Homes, LLC - 25 Mos Poll - Submission Acord & Supplemental…" at bounding box center [240, 142] width 153 height 154
copy div "25 Mos Poll - Submission Acord & Supplemental Applications - 08-14-2025.pdf Ass…"
click at [232, 184] on input "Display name" at bounding box center [241, 184] width 145 height 10
paste input "25 Mos Poll - Submission Acord & Supplemental Applications - 08-14-2025.pdf Ass…"
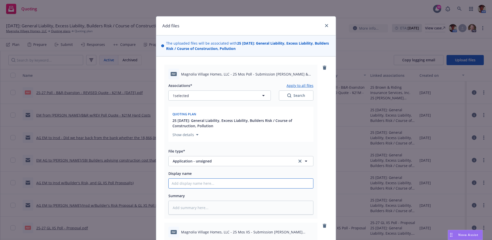
type textarea "x"
type input "25 Mos Poll - Submission Acord & Supplemental Applications - 08-14-2025.pdf Ass…"
type textarea "x"
type input "25 Mos Poll - Submission Acord & Supplemental Applications - 08-14-2025.pdf Ass…"
type textarea "x"
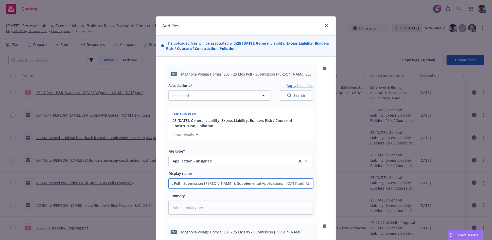
type input "25 Mos Poll - Submission Acord & Supplemental Applications - 08-14-2025.pdf Ass…"
type textarea "x"
type input "25 Mos Poll - Submission Acord & Supplemental Applications - 08-14-2025.pdf Ass…"
type textarea "x"
type input "25 Mos Poll - Submission Acord & Supplemental Applications - 08-14-2025.pdf Ass…"
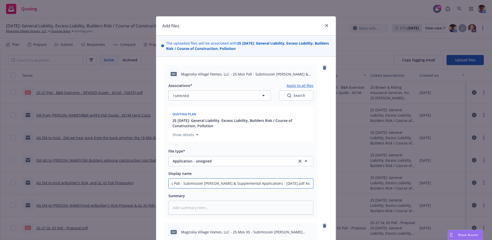
type textarea "x"
type input "25 Mos Poll - Submission Acord & Supplemental Applications - 08-14-2025.pdf Ass…"
type textarea "x"
type input "25 Mos Poll - Submission Acord & Supplemental Applications - 08-14-2025.pdf Ass…"
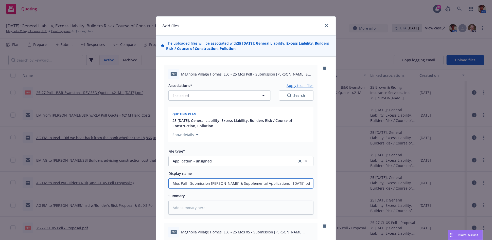
type textarea "x"
type input "25 Mos Poll - Submission Acord & Supplemental Applications - 08-14-2025.pdf Ass…"
type textarea "x"
type input "25 Mos Poll - Submission Acord & Supplemental Applications - 08-14-2025.pdf Ass…"
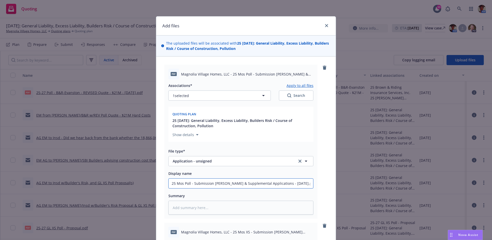
type textarea "x"
type input "25 Mos Poll - Submission Acord & Supplemental Applications - 08-14-2025.pdf Asso"
type textarea "x"
type input "25 Mos Poll - Submission Acord & Supplemental Applications - 08-14-2025.pdf Ass"
type textarea "x"
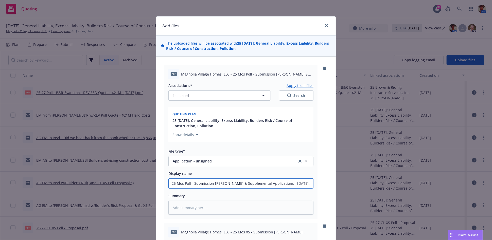
type input "25 Mos Poll - Submission Acord & Supplemental Applications - 08-14-2025.pdf As"
type textarea "x"
type input "25 Mos Poll - Submission Acord & Supplemental Applications - 08-14-2025.pdf A"
type textarea "x"
type input "25 Mos Poll - Submission Acord & Supplemental Applications - 08-14-2025.pdf"
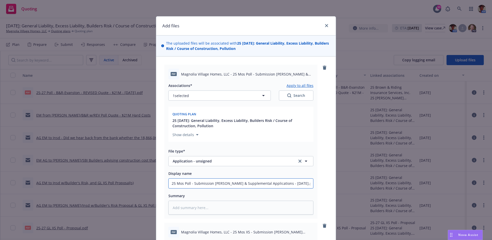
type textarea "x"
type input "25 Mos Poll - Submission Acord & Supplemental Applications - 08-14-2025.pdf"
type textarea "x"
type input "25 Mos Poll - Submission Acord & Supplemental Applications - 08-14-2025.pd"
type textarea "x"
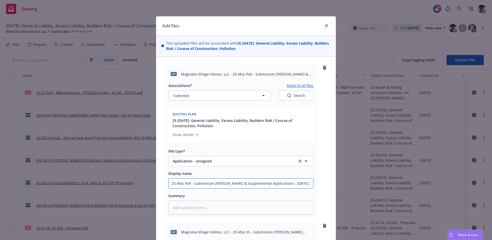
type input "25 Mos Poll - Submission Acord & Supplemental Applications - 08-14-2025.p"
type textarea "x"
type input "25 Mos Poll - Submission Acord & Supplemental Applications - 08-14-2025."
type textarea "x"
type input "25 Mos Poll - Submission Acord & Supplemental Applications - 08-14-2025"
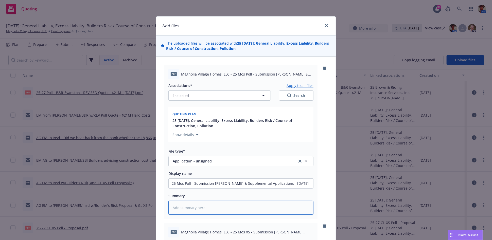
click at [240, 209] on textarea at bounding box center [240, 208] width 145 height 14
paste textarea "25 Mos Poll - Submission Acord & Supplemental Applications - 08-14-2025.pdf Ass…"
type textarea "x"
type textarea "25 Mos Poll - Submission Acord & Supplemental Applications - 08-14-2025.pdf Ass…"
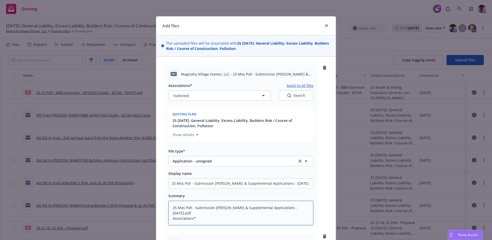
type textarea "x"
type textarea "25 Mos Poll - Submission Acord & Supplemental Applications - 08-14-2025.pdf Ass…"
type textarea "x"
type textarea "25 Mos Poll - Submission Acord & Supplemental Applications - 08-14-2025.pdf Ass…"
type textarea "x"
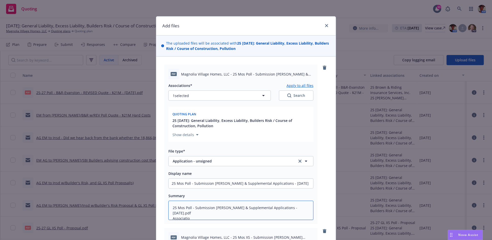
type textarea "25 Mos Poll - Submission Acord & Supplemental Applications - 08-14-2025.pdf Ass…"
type textarea "x"
type textarea "25 Mos Poll - Submission Acord & Supplemental Applications - 08-14-2025.pdf Ass…"
type textarea "x"
type textarea "25 Mos Poll - Submission Acord & Supplemental Applications - 08-14-2025.pdf Ass…"
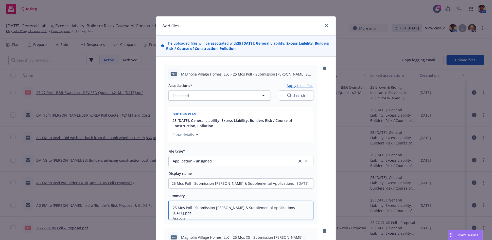
type textarea "x"
type textarea "25 Mos Poll - Submission Acord & Supplemental Applications - 08-14-2025.pdf Ass…"
type textarea "x"
type textarea "25 Mos Poll - Submission Acord & Supplemental Applications - 08-14-2025.pdf Ass…"
type textarea "x"
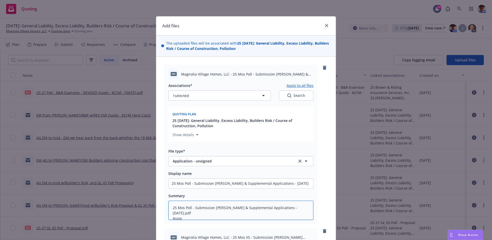
type textarea "25 Mos Poll - Submission Acord & Supplemental Applications - 08-14-2025.pdf Asso"
type textarea "x"
type textarea "25 Mos Poll - Submission Acord & Supplemental Applications - 08-14-2025.pdf Ass"
type textarea "x"
type textarea "25 Mos Poll - Submission Acord & Supplemental Applications - 08-14-2025.pdf A"
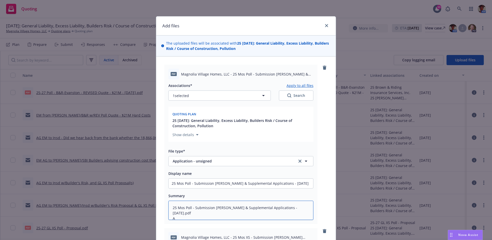
type textarea "x"
type textarea "25 Mos Poll - Submission Acord & Supplemental Applications - 08-14-2025.pdf"
type textarea "x"
type textarea "25 Mos Poll - Submission Acord & Supplemental Applications - 08-14-2025.pdf"
type textarea "x"
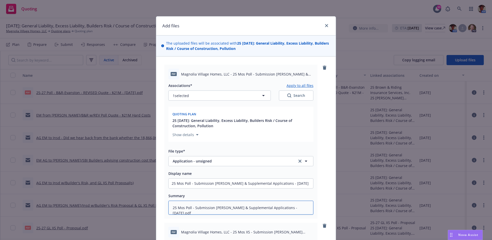
type textarea "25 Mos Poll - Submission Acord & Supplemental Applications - 08-14-2025.pd"
type textarea "x"
type textarea "25 Mos Poll - Submission Acord & Supplemental Applications - 08-14-2025.p"
type textarea "x"
type textarea "25 Mos Poll - Submission Acord & Supplemental Applications - 08-14-2025."
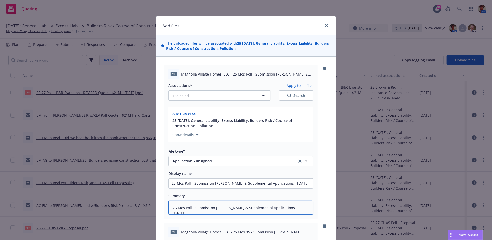
type textarea "x"
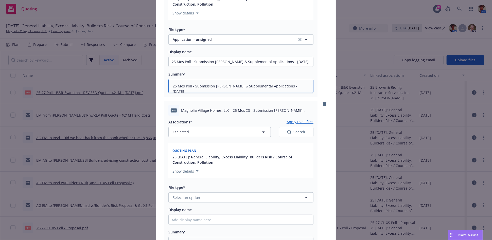
scroll to position [141, 0]
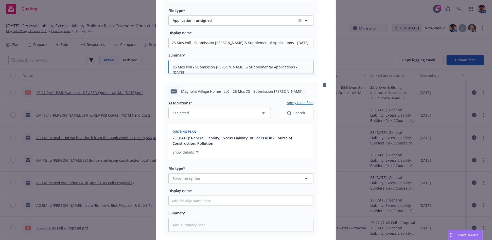
type textarea "25 Mos Poll - Submission Acord & Supplemental Applications - 08-14-2025"
click at [210, 182] on button "Select an option" at bounding box center [240, 179] width 145 height 10
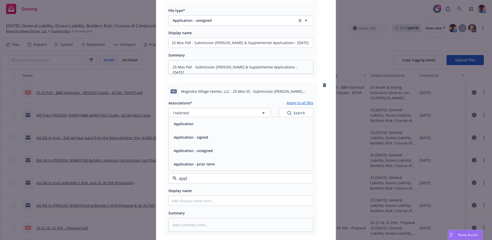
type input "appli"
click at [219, 149] on div "Application - unsigned" at bounding box center [241, 150] width 139 height 7
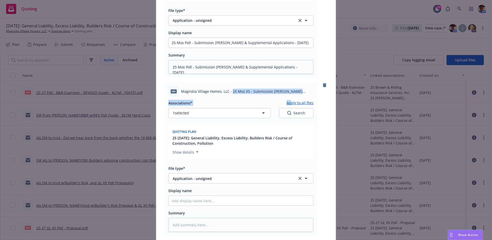
drag, startPoint x: 230, startPoint y: 92, endPoint x: 290, endPoint y: 99, distance: 60.3
click at [290, 99] on div "pdf Magnolia Village Homes, LLC - 25 Mos XS - Submission Acord Application - 08…" at bounding box center [240, 159] width 153 height 154
copy div "25 Mos XS - Submission Acord Application - 08-14-2025.pdf Associations* Ap"
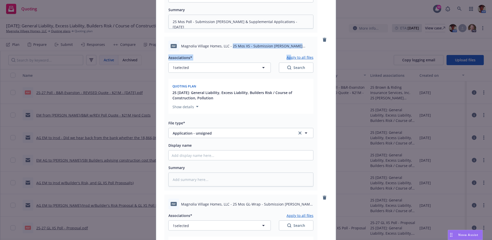
scroll to position [197, 0]
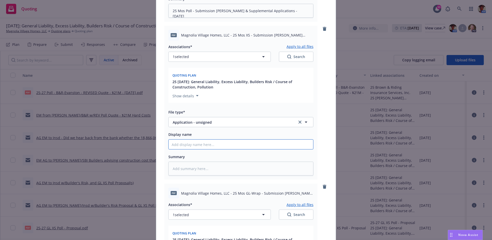
paste input "25 Mos XS - Submission Acord Application - 08-14-2025.pdf Associations* Ap"
type textarea "x"
type input "25 Mos XS - Submission Acord Application - 08-14-2025.pdf Associations* Ap"
type textarea "x"
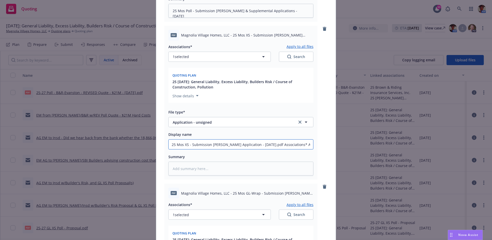
type input "25 Mos XS - Submission Acord Application - 08-14-2025.pdf Associations*"
type textarea "x"
type input "25 Mos XS - Submission Acord Application - 08-14-2025.pdf Associations*"
type textarea "x"
type input "25 Mos XS - Submission Acord Application - 08-14-2025.pdf Associations"
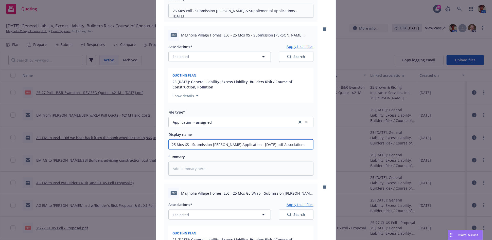
type textarea "x"
type input "25 Mos XS - Submission Acord Application - 08-14-2025.pdf Association"
type textarea "x"
type input "25 Mos XS - Submission Acord Application - 08-14-2025.pdf Associatio"
type textarea "x"
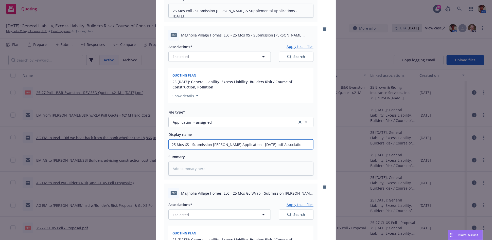
type input "25 Mos XS - Submission Acord Application - 08-14-2025.pdf Associati"
type textarea "x"
type input "25 Mos XS - Submission Acord Application - 08-14-2025.pdf Associat"
type textarea "x"
type input "25 Mos XS - Submission Acord Application - 08-14-2025.pdf Associa"
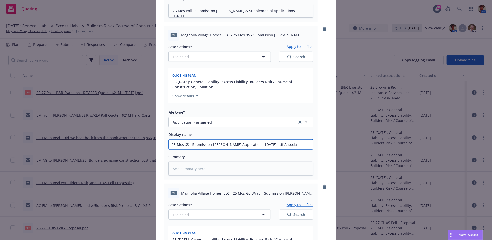
type textarea "x"
type input "25 Mos XS - Submission Acord Application - 08-14-2025.pdf Associ"
type textarea "x"
type input "25 Mos XS - Submission Acord Application - 08-14-2025.pdf Asso"
type textarea "x"
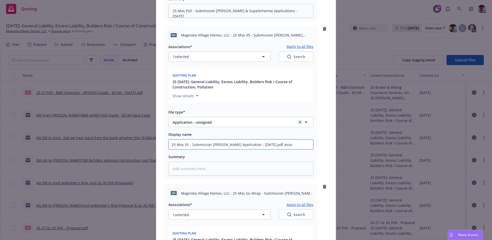
type input "25 Mos XS - Submission Acord Application - 08-14-2025.pdf Ass"
type textarea "x"
type input "25 Mos XS - Submission Acord Application - 08-14-2025.pdf As"
type textarea "x"
type input "25 Mos XS - Submission Acord Application - 08-14-2025.pdf A"
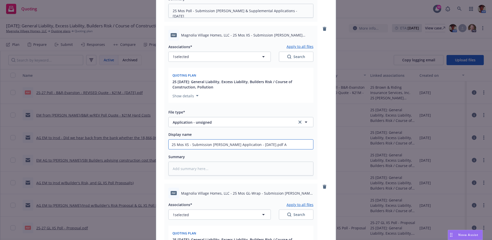
type textarea "x"
type input "25 Mos XS - Submission Acord Application - 08-14-2025.pdf"
type textarea "x"
type input "25 Mos XS - Submission Acord Application - 08-14-2025.pdf"
type textarea "x"
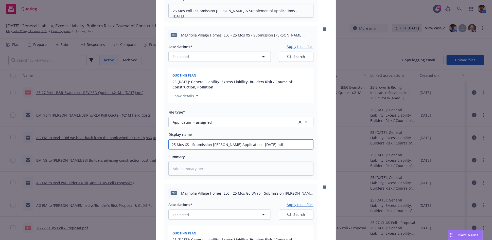
type input "25 Mos XS - Submission Acord Application - 08-14-2025.pd"
type textarea "x"
type input "25 Mos XS - Submission Acord Application - 08-14-2025.p"
type textarea "x"
type input "25 Mos XS - Submission Acord Application - 08-14-2025."
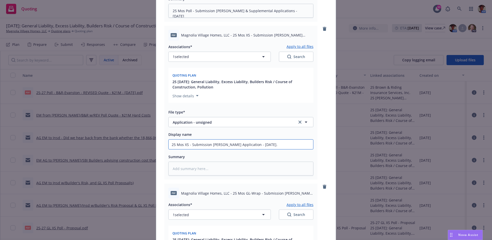
type textarea "x"
type input "25 Mos XS - Submission Acord Application - 08-14-2025"
click at [202, 170] on textarea at bounding box center [240, 169] width 145 height 14
paste textarea "25 Mos XS - Submission Acord Application - 08-14-2025.pdf Associations* Ap"
type textarea "x"
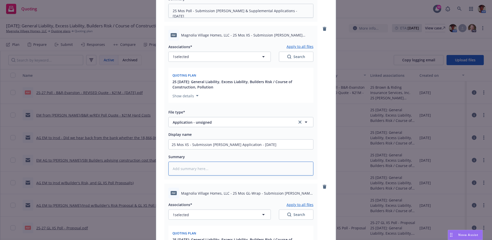
type textarea "25 Mos XS - Submission Acord Application - 08-14-2025.pdf Associations* Ap"
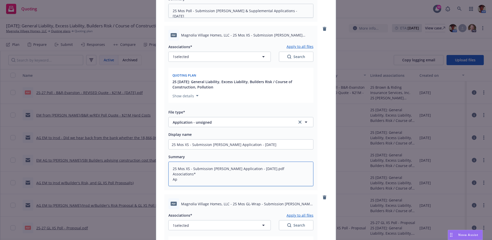
type textarea "x"
type textarea "25 Mos XS - Submission Acord Application - 08-14-2025.pdf Associations*"
type textarea "x"
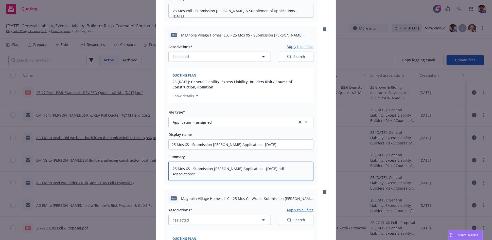
type textarea "25 Mos XS - Submission Acord Application - 08-14-2025.pdf Associations"
type textarea "x"
type textarea "25 Mos XS - Submission Acord Application - 08-14-2025.pdf Association"
type textarea "x"
type textarea "25 Mos XS - Submission Acord Application - 08-14-2025.pdf Associatio"
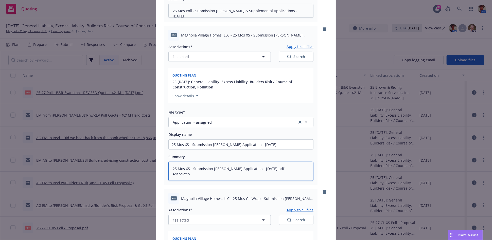
type textarea "x"
type textarea "25 Mos XS - Submission Acord Application - 08-14-2025.pdf Associati"
type textarea "x"
type textarea "25 Mos XS - Submission Acord Application - 08-14-2025.pdf Associat"
type textarea "x"
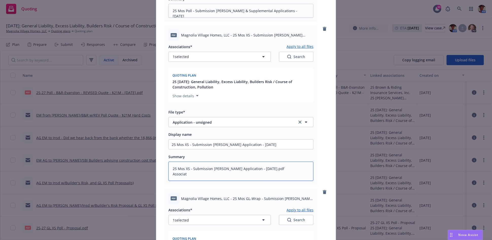
type textarea "25 Mos XS - Submission Acord Application - 08-14-2025.pdf Associa"
type textarea "x"
type textarea "25 Mos XS - Submission Acord Application - 08-14-2025.pdf Associ"
type textarea "x"
type textarea "25 Mos XS - Submission Acord Application - 08-14-2025.pdf Assoc"
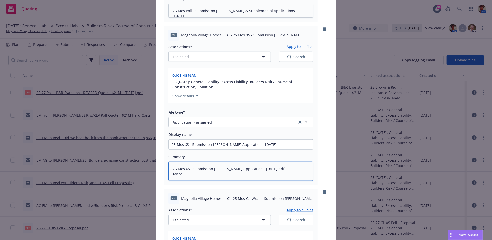
type textarea "x"
type textarea "25 Mos XS - Submission Acord Application - 08-14-2025.pdf Asso"
type textarea "x"
type textarea "25 Mos XS - Submission Acord Application - 08-14-2025.pdf Ass"
type textarea "x"
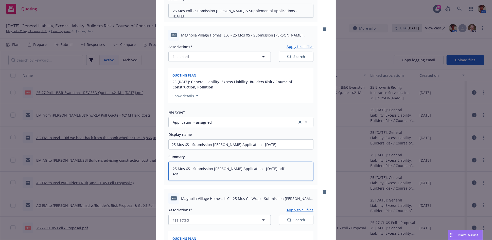
type textarea "25 Mos XS - Submission Acord Application - 08-14-2025.pdf As"
type textarea "x"
type textarea "25 Mos XS - Submission Acord Application - 08-14-2025.pdf A"
type textarea "x"
type textarea "25 Mos XS - Submission Acord Application - 08-14-2025.pdf"
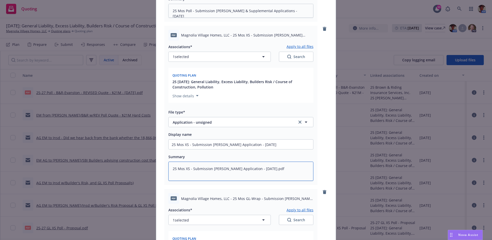
type textarea "x"
type textarea "25 Mos XS - Submission Acord Application - 08-14-2025.pdf"
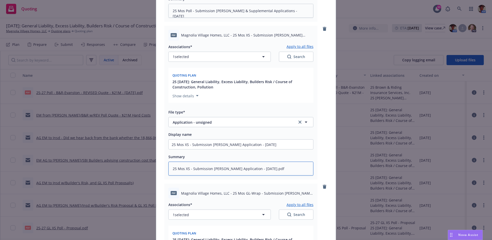
type textarea "x"
type textarea "25 Mos XS - Submission Acord Application - 08-14-2025.pd"
type textarea "x"
type textarea "25 Mos XS - Submission Acord Application - 08-14-2025.p"
type textarea "x"
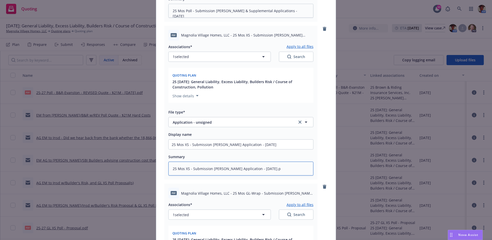
type textarea "25 Mos XS - Submission Acord Application - 08-14-2025."
type textarea "x"
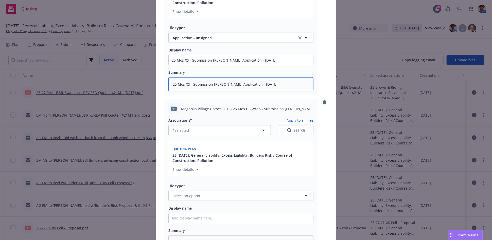
scroll to position [282, 0]
type textarea "25 Mos XS - Submission Acord Application - 08-14-2025"
click at [217, 196] on button "Select an option" at bounding box center [240, 196] width 145 height 10
type input "application"
click at [217, 169] on div "Application - unsigned" at bounding box center [241, 167] width 139 height 7
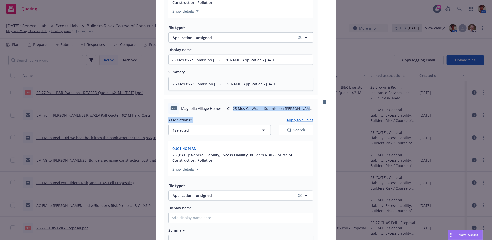
drag, startPoint x: 230, startPoint y: 109, endPoint x: 277, endPoint y: 117, distance: 47.6
click at [277, 117] on div "pdf Magnolia Village Homes, LLC - 25 Mos GL-Wrap - Submission Acord & Supplemen…" at bounding box center [240, 176] width 153 height 154
copy div "25 Mos GL-Wrap - Submission Acord & Supplemental Applications - 08-14-2025.pdf …"
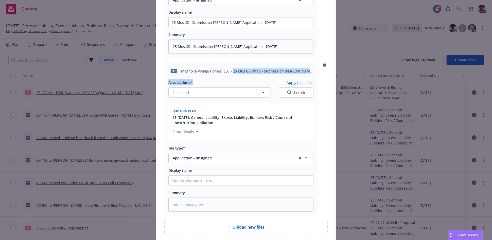
scroll to position [361, 0]
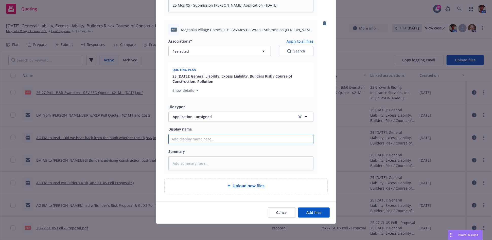
paste input "25 Mos GL-Wrap - Submission Acord & Supplemental Applications - 08-14-2025.pdf …"
type textarea "x"
type input "25 Mos GL-Wrap - Submission Acord & Supplemental Applications - 08-14-2025.pdf …"
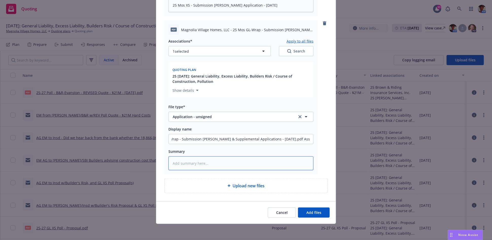
scroll to position [0, 0]
click at [224, 168] on textarea at bounding box center [240, 164] width 145 height 14
paste textarea "25 Mos GL-Wrap - Submission Acord & Supplemental Applications - 08-14-2025.pdf …"
type textarea "x"
type textarea "25 Mos GL-Wrap - Submission Acord & Supplemental Applications - 08-14-2025.pdf …"
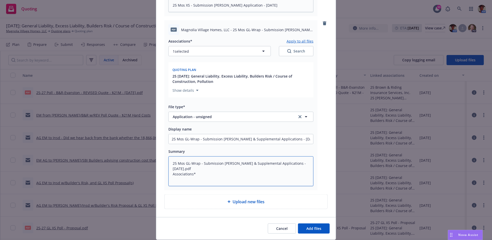
type textarea "x"
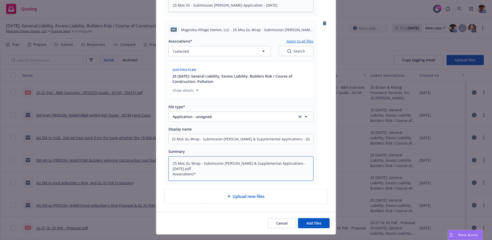
type textarea "25 Mos GL-Wrap - Submission Acord & Supplemental Applications - 08-14-2025.pdf …"
type textarea "x"
type textarea "25 Mos GL-Wrap - Submission Acord & Supplemental Applications - 08-14-2025.pdf …"
type textarea "x"
type textarea "25 Mos GL-Wrap - Submission Acord & Supplemental Applications - 08-14-2025.pdf …"
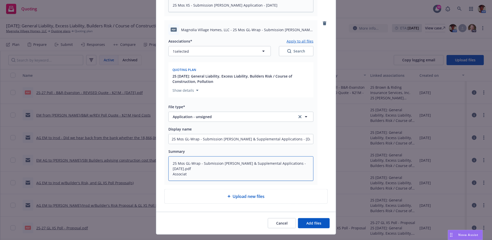
type textarea "x"
type textarea "25 Mos GL-Wrap - Submission Acord & Supplemental Applications - 08-14-2025.pdf …"
type textarea "x"
type textarea "25 Mos GL-Wrap - Submission Acord & Supplemental Applications - 08-14-2025.pdf …"
type textarea "x"
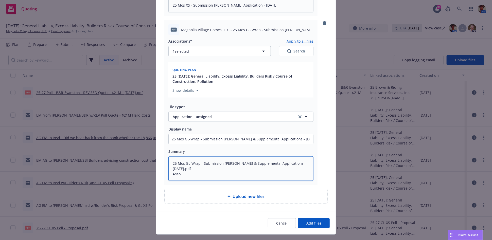
type textarea "25 Mos GL-Wrap - Submission Acord & Supplemental Applications - 08-14-2025.pdf …"
type textarea "x"
type textarea "25 Mos GL-Wrap - Submission Acord & Supplemental Applications - 08-14-2025.pdf …"
type textarea "x"
type textarea "25 Mos GL-Wrap - Submission Acord & Supplemental Applications - 08-14-2025.pdf A"
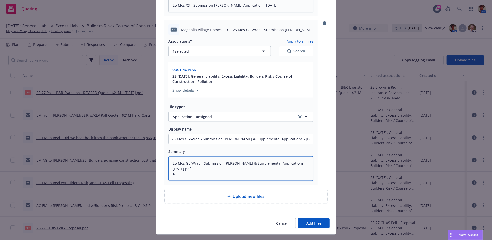
type textarea "x"
type textarea "25 Mos GL-Wrap - Submission Acord & Supplemental Applications - 08-14-2025.pdf"
type textarea "x"
type textarea "25 Mos GL-Wrap - Submission Acord & Supplemental Applications - 08-14-2025.pdf"
type textarea "x"
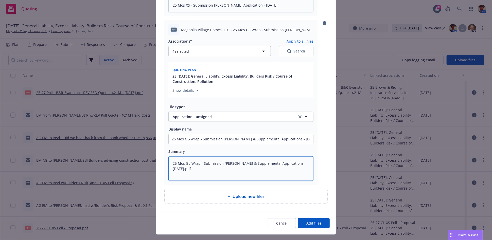
type textarea "25 Mos GL-Wrap - Submission Acord & Supplemental Applications - 08-14-2025.pd"
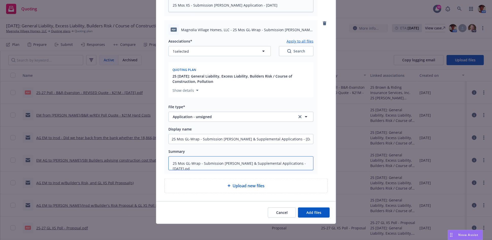
type textarea "x"
type textarea "25 Mos GL-Wrap - Submission Acord & Supplemental Applications - 08-14-2025.p"
type textarea "x"
type textarea "25 Mos GL-Wrap - Submission Acord & Supplemental Applications - 08-14-2025."
type textarea "x"
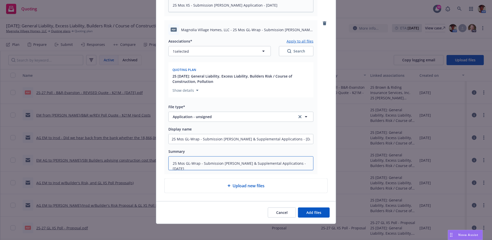
type textarea "25 Mos GL-Wrap - Submission Acord & Supplemental Applications - 08-14-2025"
type textarea "x"
type input "25 Mos GL-Wrap - Submission Acord & Supplemental Applications - 08-14-2025pdf A…"
type textarea "x"
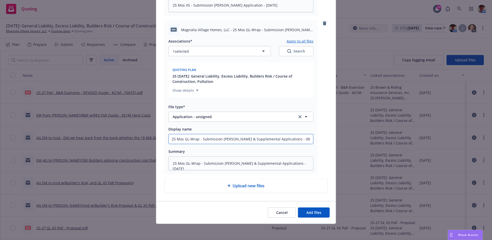
type input "25 Mos GL-Wrap - Submission Acord & Supplemental Applications - 08-14-2025df As…"
type textarea "x"
type input "25 Mos GL-Wrap - Submission Acord & Supplemental Applications - 08-14-2025f Ass…"
type textarea "x"
type input "25 Mos GL-Wrap - Submission Acord & Supplemental Applications - 08-14-2025 Asso…"
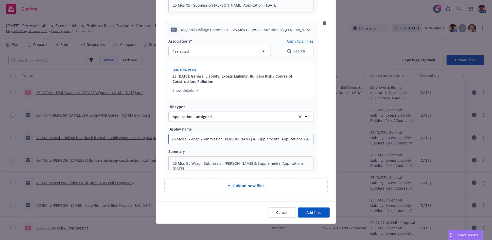
type textarea "x"
type input "25 Mos GL-Wrap - Submission Acord & Supplemental Applications - 08-14-2025Assoc…"
type textarea "x"
type input "25 Mos GL-Wrap - Submission Acord & Supplemental Applications - 08-14-2025ssoci…"
type textarea "x"
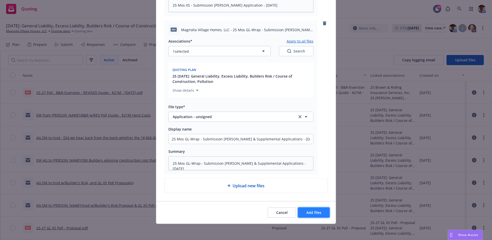
click at [308, 212] on span "Add files" at bounding box center [314, 212] width 15 height 5
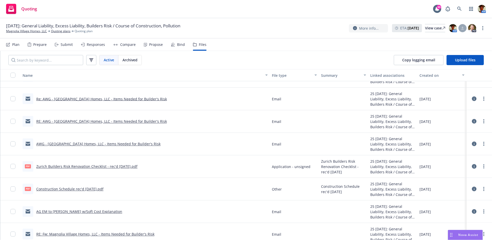
scroll to position [592, 0]
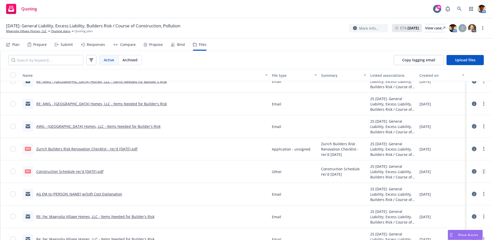
click at [481, 171] on link "more" at bounding box center [484, 172] width 6 height 6
click at [453, 202] on link "Edit" at bounding box center [453, 202] width 50 height 10
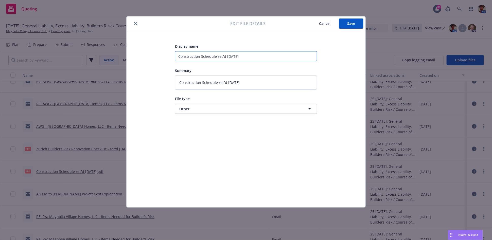
click at [262, 57] on input "Construction Schedule rec'd 6-1-2025" at bounding box center [246, 56] width 142 height 10
click at [227, 56] on input "Construction Schedule rec'd 6-1-2025 - See Revised of 08-08-2025" at bounding box center [246, 56] width 142 height 10
drag, startPoint x: 294, startPoint y: 55, endPoint x: 173, endPoint y: 58, distance: 121.6
click at [174, 57] on div "Display name Construction Schedule rec'd 06-01-2025 - See Revised of 08-08-2025…" at bounding box center [246, 119] width 219 height 152
drag, startPoint x: 248, startPoint y: 84, endPoint x: 159, endPoint y: 98, distance: 90.1
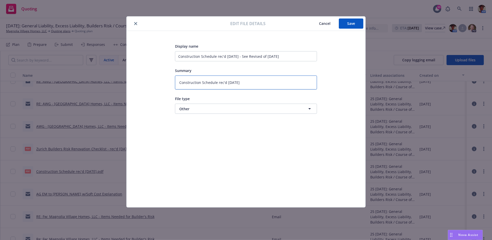
click at [159, 97] on div "Display name Construction Schedule rec'd 06-01-2025 - See Revised of 08-08-2025…" at bounding box center [246, 119] width 219 height 152
paste textarea "06-01-2025 - See Revised of 08-08"
click at [350, 27] on button "Save" at bounding box center [351, 24] width 25 height 10
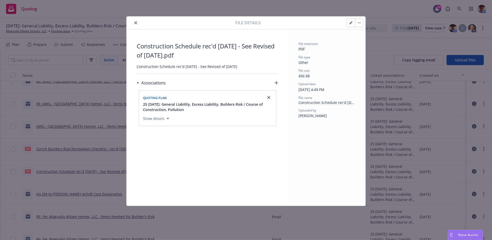
click at [135, 24] on icon "close" at bounding box center [135, 22] width 3 height 3
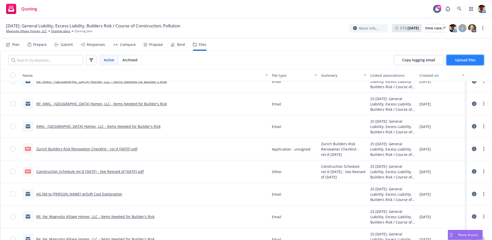
click at [455, 60] on span "Upload files" at bounding box center [465, 60] width 21 height 5
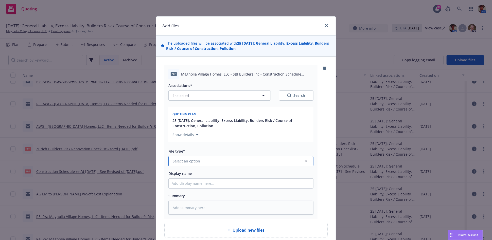
click at [191, 162] on span "Select an option" at bounding box center [186, 161] width 27 height 5
click at [195, 146] on div "Other" at bounding box center [241, 146] width 139 height 7
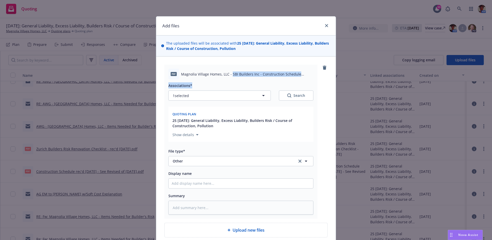
drag, startPoint x: 229, startPoint y: 74, endPoint x: 282, endPoint y: 85, distance: 54.7
click at [282, 85] on div "pdf Magnolia Village Homes, LLC - SBI Builders Inc - Construction Schedule 2508…" at bounding box center [240, 142] width 153 height 154
copy div "SBI Builders Inc - Construction Schedule 250808_24mo.s (1).pdf Associations*"
click at [192, 185] on input "Display name" at bounding box center [241, 184] width 145 height 10
paste input "SBI Builders Inc - Construction Schedule 250808_24mo.s (1).pdf Associations*"
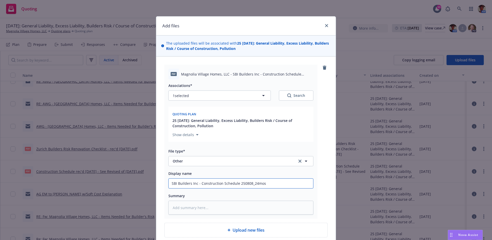
click at [236, 184] on input "SBI Builders Inc - Construction Schedule 250808_24mos" at bounding box center [241, 184] width 145 height 10
drag, startPoint x: 275, startPoint y: 186, endPoint x: 141, endPoint y: 197, distance: 133.7
click at [141, 197] on div "Add files The uploaded files will be associated with 25 01/10/2025: General Lia…" at bounding box center [246, 120] width 492 height 240
click at [201, 209] on textarea at bounding box center [240, 208] width 145 height 14
paste textarea "SBI Builders Inc - Construction Schedule - 08-08-2025"
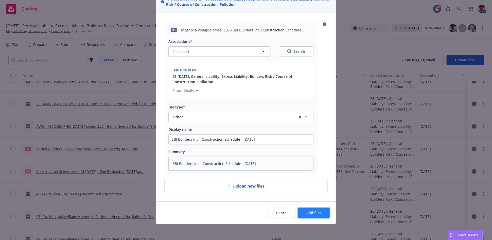
click at [310, 213] on span "Add files" at bounding box center [314, 213] width 15 height 5
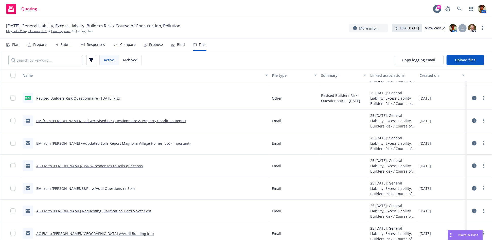
scroll to position [1178, 0]
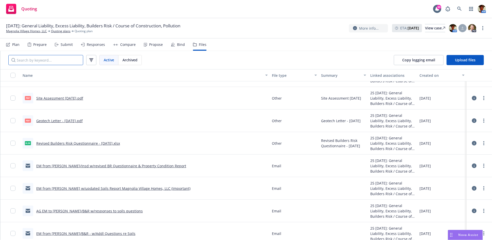
click at [26, 60] on input "Search by keyword..." at bounding box center [45, 60] width 75 height 10
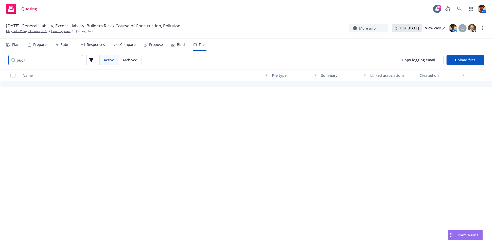
scroll to position [243, 0]
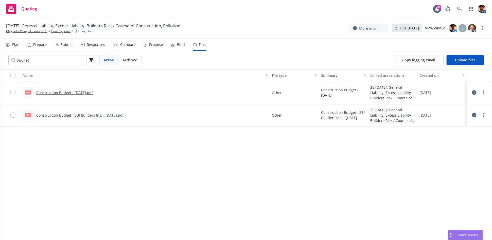
click at [83, 93] on link "Construction Budget - 09-10-2024.pdf" at bounding box center [64, 92] width 57 height 5
click at [90, 114] on link "Construction Budget - SBI Builders Inc. - 10-04-2024.pdf" at bounding box center [80, 115] width 88 height 5
click at [484, 92] on icon "more" at bounding box center [484, 93] width 1 height 4
click at [443, 123] on link "Edit" at bounding box center [457, 123] width 50 height 10
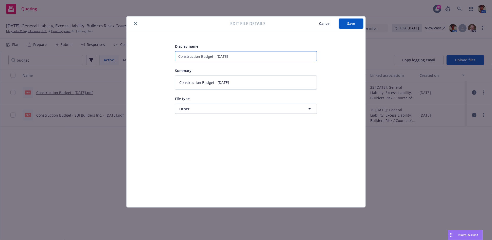
click at [236, 57] on input "Construction Budget - 09-10-2024" at bounding box center [246, 56] width 142 height 10
drag, startPoint x: 283, startPoint y: 57, endPoint x: 151, endPoint y: 61, distance: 131.8
click at [151, 61] on div "Display name Construction Budget - 09-10-2024 - See Revised of 10-04-2025 Summa…" at bounding box center [246, 119] width 219 height 152
drag, startPoint x: 247, startPoint y: 83, endPoint x: 159, endPoint y: 89, distance: 88.5
click at [159, 89] on div "Display name Construction Budget - 09-10-2024 - See Revised of 10-04-2025 Summa…" at bounding box center [246, 119] width 219 height 152
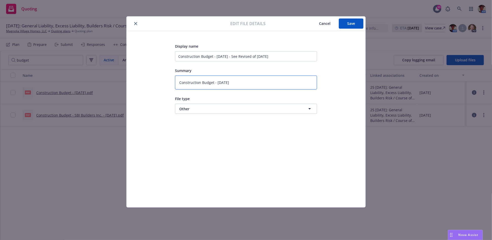
paste textarea "- See Revised of 10-04-2025"
click at [351, 24] on span "Save" at bounding box center [351, 23] width 8 height 5
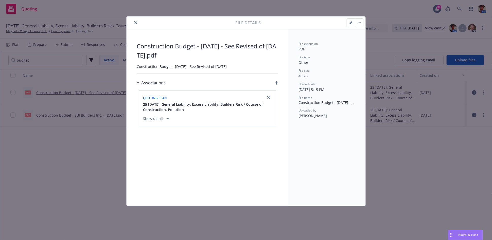
drag, startPoint x: 135, startPoint y: 24, endPoint x: 133, endPoint y: 31, distance: 6.8
click at [135, 25] on button "close" at bounding box center [136, 23] width 6 height 6
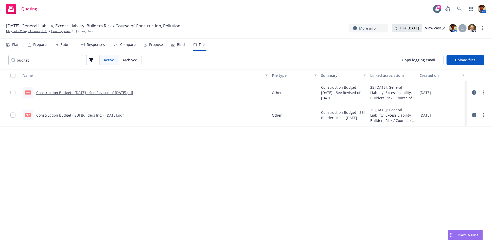
drag, startPoint x: 478, startPoint y: 116, endPoint x: 472, endPoint y: 112, distance: 7.7
click at [481, 117] on link "more" at bounding box center [484, 115] width 6 height 6
click at [449, 147] on link "Edit" at bounding box center [457, 146] width 50 height 10
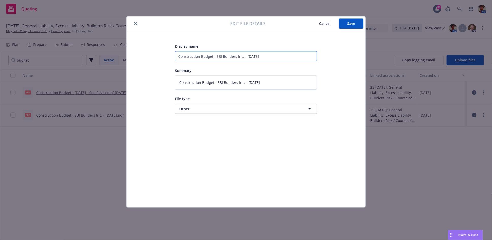
click at [268, 55] on input "Construction Budget - SBI Builders Inc. - 10-04-2024" at bounding box center [246, 56] width 142 height 10
click at [287, 55] on input "Construction Budget - SBI Builders Inc. - 10-04-2024 - See Revised 08-08-2025" at bounding box center [246, 56] width 142 height 10
drag, startPoint x: 313, startPoint y: 57, endPoint x: 134, endPoint y: 77, distance: 179.9
click at [134, 77] on div "Display name Construction Budget - SBI Builders Inc. - 10-04-2024 - See Revised…" at bounding box center [246, 119] width 239 height 177
drag, startPoint x: 277, startPoint y: 83, endPoint x: 176, endPoint y: 95, distance: 102.1
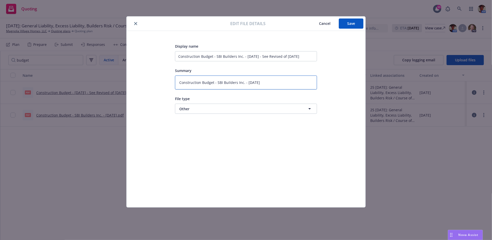
click at [176, 95] on div "Display name Construction Budget - SBI Builders Inc. - 10-04-2024 - See Revised…" at bounding box center [246, 78] width 142 height 71
paste textarea "- See Revised of 08-08-2025"
click at [347, 27] on button "Save" at bounding box center [351, 24] width 25 height 10
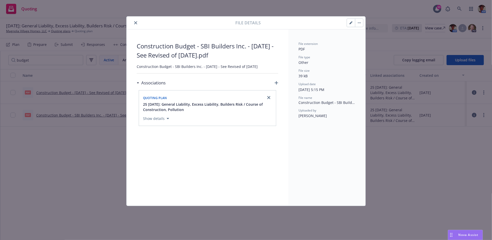
click at [137, 23] on icon "close" at bounding box center [135, 22] width 3 height 3
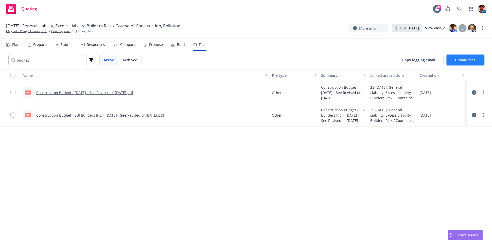
click at [463, 59] on span "Upload files" at bounding box center [465, 60] width 21 height 5
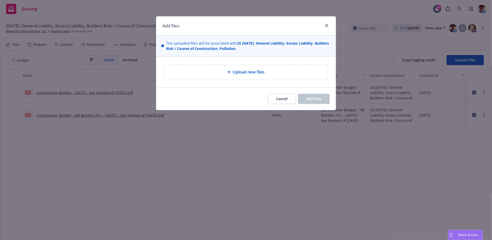
click at [218, 74] on div "Upload new files" at bounding box center [246, 72] width 155 height 6
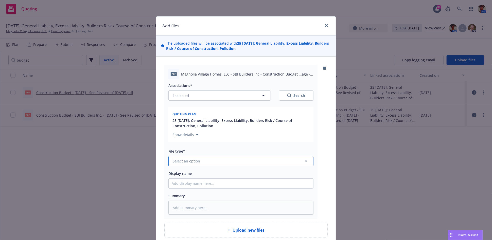
click at [190, 161] on span "Select an option" at bounding box center [186, 161] width 27 height 5
click at [193, 147] on div "Other" at bounding box center [241, 146] width 139 height 7
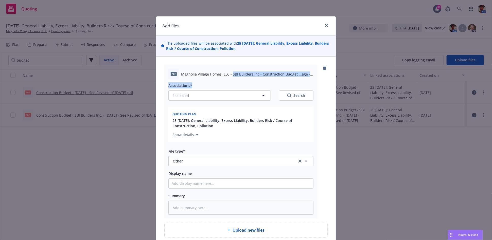
drag, startPoint x: 230, startPoint y: 75, endPoint x: 275, endPoint y: 81, distance: 45.3
click at [275, 81] on div "pdf Magnolia Village Homes, LLC - SBI Builders Inc - Construction Budget ...age…" at bounding box center [240, 142] width 153 height 154
copy div "SBI Builders Inc - Construction Budget ...age - 08.08.25_RGO - Insurance (1).pd…"
click at [192, 187] on input "Display name" at bounding box center [241, 184] width 145 height 10
paste input "SBI Builders Inc - Construction Budget ...age - 08.08.25_RGO - Insurance (1).pd…"
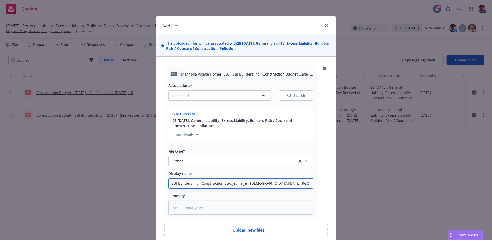
click at [198, 183] on input "SBI Builders Inc - Construction Budget ...age - 08.08.25_RGO - Insurance (1)" at bounding box center [241, 184] width 145 height 10
drag, startPoint x: 276, startPoint y: 184, endPoint x: 146, endPoint y: 197, distance: 130.6
click at [146, 197] on div "Add files The uploaded files will be associated with 25 01/10/2025: General Lia…" at bounding box center [246, 120] width 492 height 240
click at [190, 209] on textarea at bounding box center [240, 208] width 145 height 14
paste textarea "Construction Budget - SBI Builders, Inc. - Revised 08-08-2025"
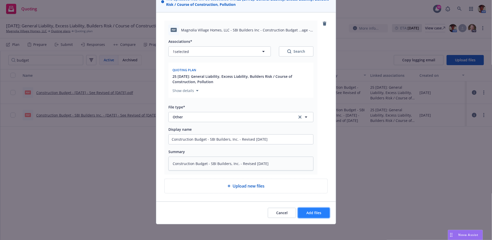
click at [302, 209] on button "Add files" at bounding box center [314, 213] width 32 height 10
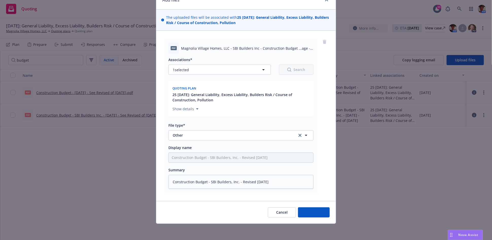
scroll to position [26, 0]
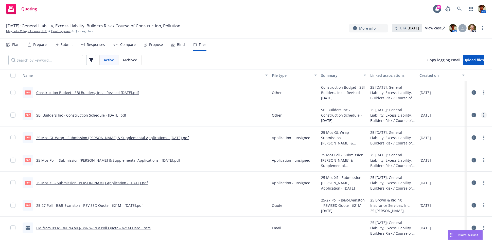
click at [481, 114] on link "more" at bounding box center [484, 115] width 6 height 6
click at [447, 143] on link "Edit" at bounding box center [453, 146] width 50 height 10
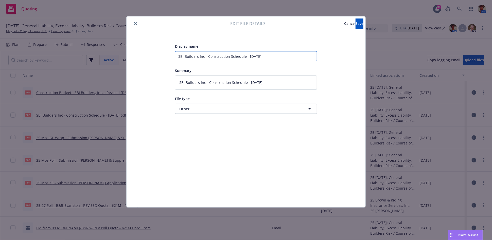
click at [178, 57] on input "SBI Builders Inc - Construction Schedule - [DATE]" at bounding box center [246, 56] width 142 height 10
type textarea "x"
type input "CSBI Builders Inc - Construction Schedule - [DATE]"
type textarea "x"
type input "CoSBI Builders Inc - Construction Schedule - [DATE]"
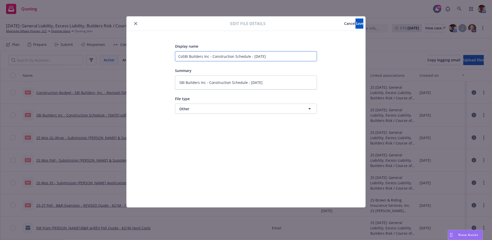
type textarea "x"
type input "ConSBI Builders Inc - Construction Schedule - 08-08-2025"
type textarea "x"
type input "ConsSBI Builders Inc - Construction Schedule - 08-08-2025"
type textarea "x"
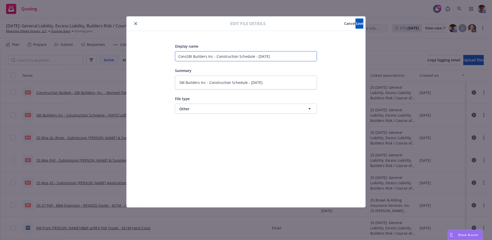
type input "ConstSBI Builders Inc - Construction Schedule - 08-08-2025"
type textarea "x"
type input "ConstrSBI Builders Inc - Construction Schedule - 08-08-2025"
type textarea "x"
type input "ConstrcSBI Builders Inc - Construction Schedule - 08-08-2025"
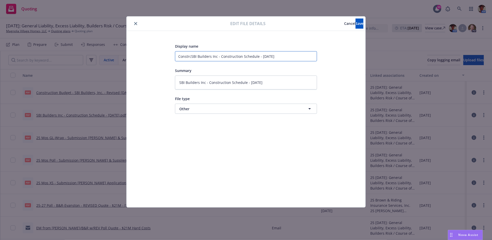
type textarea "x"
type input "ConstrcuSBI Builders Inc - Construction Schedule - 08-08-2025"
type textarea "x"
type input "ConstrcutSBI Builders Inc - Construction Schedule - 08-08-2025"
type textarea "x"
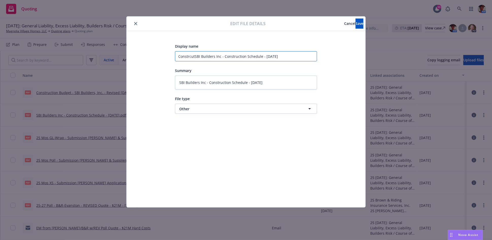
type input "ConstrcutiSBI Builders Inc - Construction Schedule - 08-08-2025"
type textarea "x"
type input "ConstrcutioSBI Builders Inc - Construction Schedule - 08-08-2025"
type textarea "x"
type input "ConstrcutionSBI Builders Inc - Construction Schedule - 08-08-2025"
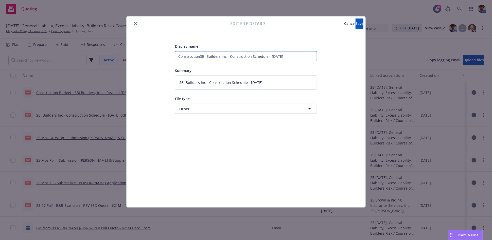
type textarea "x"
type input "ConstrcutioSBI Builders Inc - Construction Schedule - 08-08-2025"
type textarea "x"
type input "ConstrcutiSBI Builders Inc - Construction Schedule - 08-08-2025"
type textarea "x"
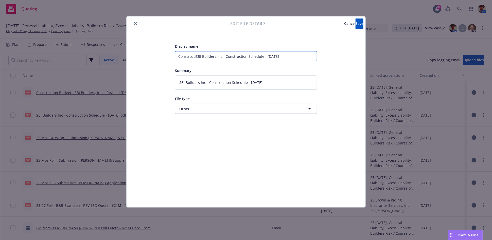
type input "ConstrcutSBI Builders Inc - Construction Schedule - 08-08-2025"
type textarea "x"
type input "ConstrcuSBI Builders Inc - Construction Schedule - 08-08-2025"
type textarea "x"
type input "ConstrcSBI Builders Inc - Construction Schedule - 08-08-2025"
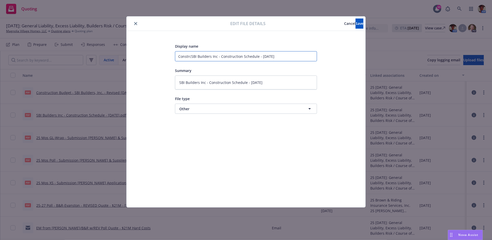
type textarea "x"
type input "ConstrSBI Builders Inc - Construction Schedule - 08-08-2025"
type textarea "x"
type input "ConstruSBI Builders Inc - Construction Schedule - 08-08-2025"
type textarea "x"
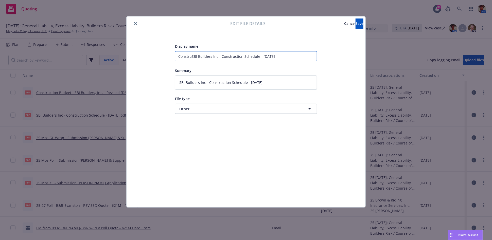
type input "ConstrucSBI Builders Inc - Construction Schedule - 08-08-2025"
type textarea "x"
type input "ConstructSBI Builders Inc - Construction Schedule - 08-08-2025"
type textarea "x"
type input "ConstructiSBI Builders Inc - Construction Schedule - 08-08-2025"
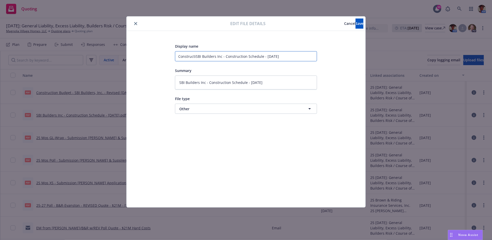
type textarea "x"
type input "ConstructioSBI Builders Inc - Construction Schedule - 08-08-2025"
type textarea "x"
type input "ConstructionSBI Builders Inc - Construction Schedule - 08-08-2025"
type textarea "x"
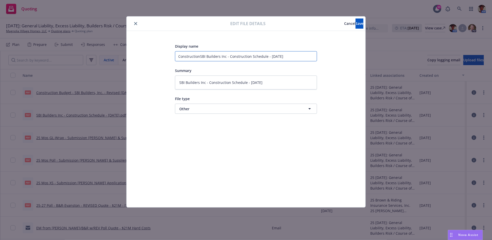
type input "Construction SBI Builders Inc - Construction Schedule - 08-08-2025"
type textarea "x"
type input "Construction BSBI Builders Inc - Construction Schedule - 08-08-2025"
type textarea "x"
type input "Construction BuSBI Builders Inc - Construction Schedule - 08-08-2025"
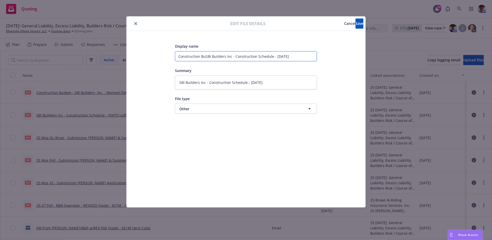
type textarea "x"
type input "Construction BudSBI Builders Inc - Construction Schedule - 08-08-2025"
type textarea "x"
type input "Construction BudeSBI Builders Inc - Construction Schedule - 08-08-2025"
type textarea "x"
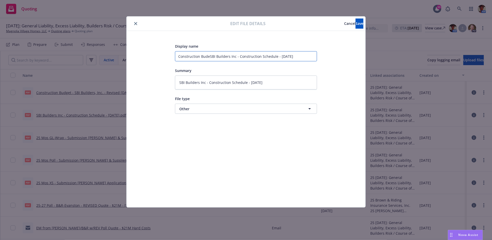
type input "Construction BudetSBI Builders Inc - Construction Schedule - 08-08-2025"
type textarea "x"
type input "Construction BudeSBI Builders Inc - Construction Schedule - 08-08-2025"
type textarea "x"
type input "Construction BudSBI Builders Inc - Construction Schedule - 08-08-2025"
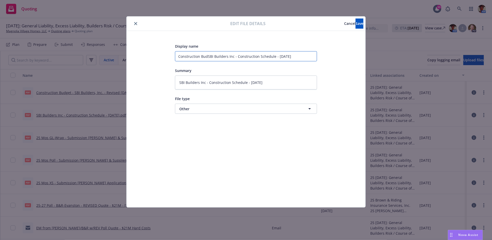
type textarea "x"
type input "Construction BudgSBI Builders Inc - Construction Schedule - 08-08-2025"
type textarea "x"
type input "Construction BudgeSBI Builders Inc - Construction Schedule - 08-08-2025"
type textarea "x"
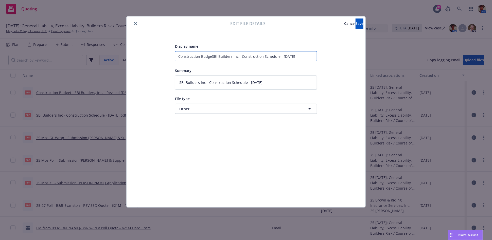
type input "Construction BudgetSBI Builders Inc - Construction Schedule - 08-08-2025"
type textarea "x"
type input "Construction Budget SBI Builders Inc - Construction Schedule - 08-08-2025"
type textarea "x"
type input "Construction Budget -SBI Builders Inc - Construction Schedule - 08-08-2025"
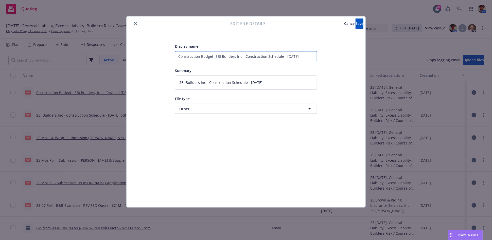
type textarea "x"
type input "Construction Budget - SBI Builders Inc - Construction Schedule - 08-08-2025"
type textarea "x"
type input "Construction Budget - SBI Builders Inc - onstruction Schedule - 08-08-2025"
type textarea "x"
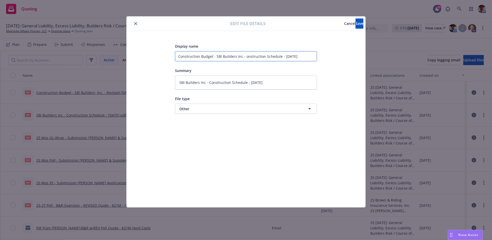
type input "Construction Budget - SBI Builders Inc - nstruction Schedule - 08-08-2025"
type textarea "x"
type input "Construction Budget - SBI Builders Inc - struction Schedule - 08-08-2025"
type textarea "x"
type input "Construction Budget - SBI Builders Inc - truction Schedule - 08-08-2025"
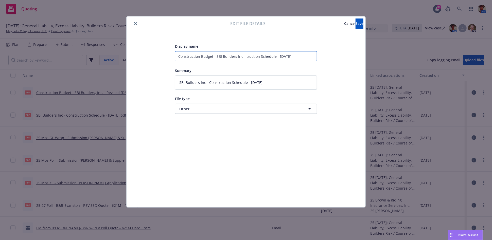
type textarea "x"
type input "Construction Budget - SBI Builders Inc - ruction Schedule - 08-08-2025"
type textarea "x"
type input "Construction Budget - SBI Builders Inc - uction Schedule - 08-08-2025"
type textarea "x"
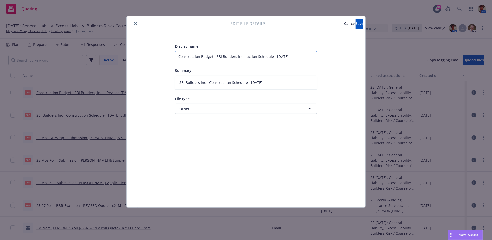
type input "Construction Budget - SBI Builders Inc - ction Schedule - 08-08-2025"
type textarea "x"
type input "Construction Budget - SBI Builders Inc - tion Schedule - 08-08-2025"
type textarea "x"
type input "Construction Budget - SBI Builders Inc - ion Schedule - 08-08-2025"
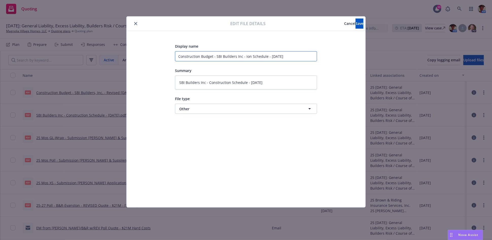
type textarea "x"
type input "Construction Budget - SBI Builders Inc - on Schedule - 08-08-2025"
type textarea "x"
type input "Construction Budget - SBI Builders Inc - n Schedule - 08-08-2025"
type textarea "x"
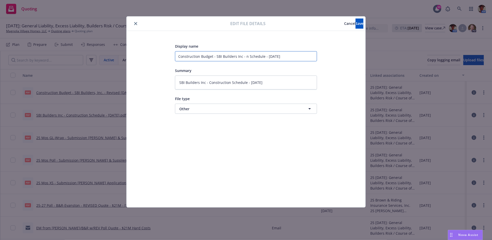
type input "Construction Budget - SBI Builders Inc - Schedule - 08-08-2025"
type textarea "x"
type input "Construction Budget - SBI Builders Inc - Schedule - 08-08-2025"
type textarea "x"
type input "Construction Budget - SBI Builders Inc - chedule - 08-08-2025"
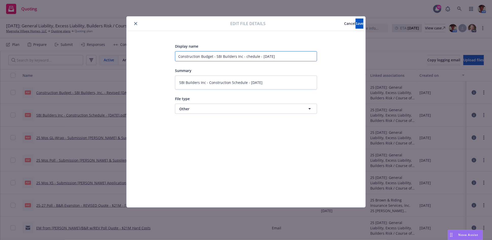
type textarea "x"
type input "Construction Budget - SBI Builders Inc - hedule - 08-08-2025"
type textarea "x"
type input "Construction Budget - SBI Builders Inc - edule - 08-08-2025"
type textarea "x"
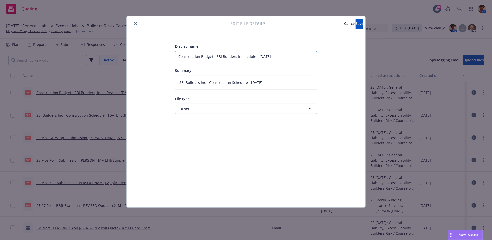
type input "Construction Budget - SBI Builders Inc - dule - 08-08-2025"
type textarea "x"
type input "Construction Budget - SBI Builders Inc - le - 08-08-2025"
type textarea "x"
type input "Construction Budget - SBI Builders Inc - e - 08-08-2025"
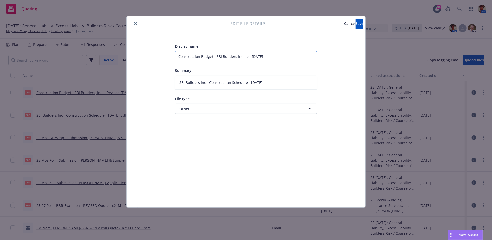
type textarea "x"
type input "Construction Budget - SBI Builders Inc - - 08-08-2025"
type textarea "x"
type input "Construction Budget - SBI Builders Inc - - 08-08-2025"
type textarea "x"
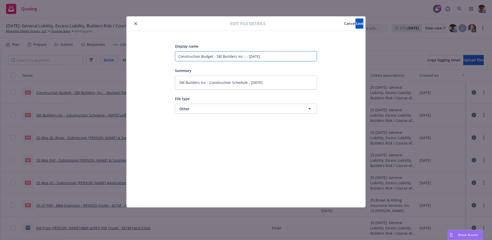
type input "Construction Budget - SBI Builders Inc - 08-08-2025"
type textarea "x"
drag, startPoint x: 276, startPoint y: 53, endPoint x: 129, endPoint y: 71, distance: 147.5
click at [129, 71] on div "Display name Construction Budget - SBI Builders Inc - 08-08-2025 Summary SBI Bu…" at bounding box center [246, 119] width 239 height 177
type input "Construction Budget - SBI Builders Inc - 08-08-2025"
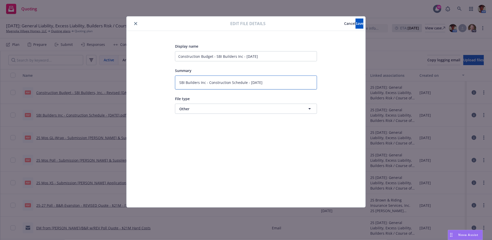
drag, startPoint x: 280, startPoint y: 81, endPoint x: 157, endPoint y: 94, distance: 123.3
click at [158, 95] on div "Display name Construction Budget - SBI Builders Inc - 08-08-2025 Summary SBI Bu…" at bounding box center [246, 119] width 219 height 152
paste textarea "Construction Budget - SBI Builders Inc"
type textarea "x"
type textarea "Construction Budget - SBI Builders Inc - 08-08-2025"
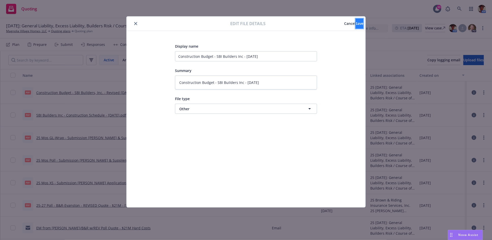
click at [356, 27] on button "Save" at bounding box center [360, 24] width 8 height 10
type textarea "x"
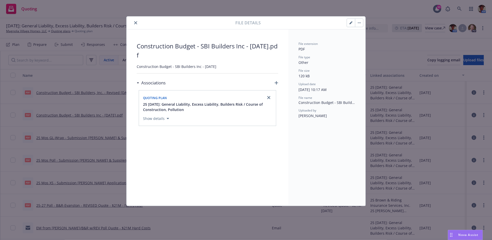
click at [134, 23] on icon "close" at bounding box center [135, 22] width 3 height 3
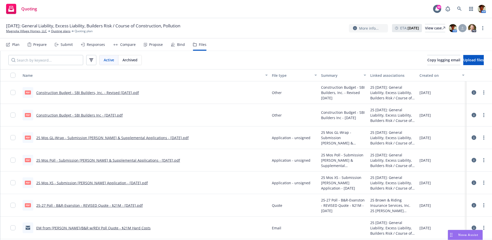
click at [84, 115] on link "Construction Budget - SBI Builders Inc - 08-08-2025.pdf" at bounding box center [79, 115] width 87 height 5
click at [481, 116] on link "more" at bounding box center [484, 115] width 6 height 6
click at [265, 16] on div "Quoting 30 AM" at bounding box center [246, 9] width 492 height 18
click at [49, 59] on input "Search by keyword..." at bounding box center [45, 60] width 75 height 10
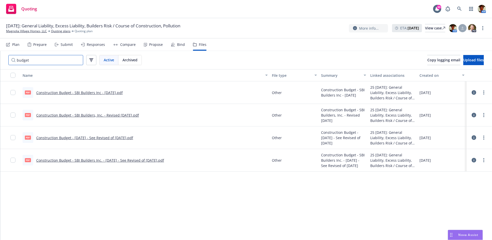
type input "budget"
click at [117, 114] on link "Construction Budget - SBI Builders, Inc. - Revised 08-08-2025.pdf" at bounding box center [87, 115] width 103 height 5
click at [481, 94] on link "more" at bounding box center [484, 93] width 6 height 6
click at [455, 106] on link "Archive" at bounding box center [457, 103] width 50 height 10
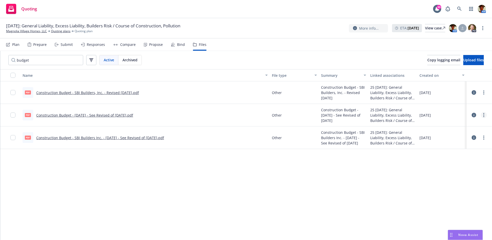
click at [484, 114] on icon "more" at bounding box center [484, 115] width 1 height 4
click at [455, 144] on link "Edit" at bounding box center [457, 146] width 50 height 10
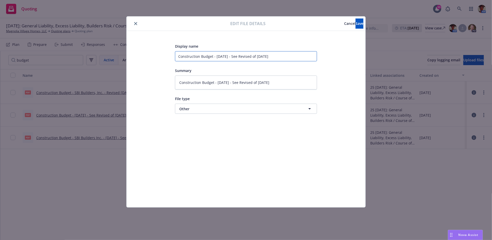
click at [280, 57] on input "Construction Budget - 09-10-2024 - See Revised of 10-04-2025" at bounding box center [246, 56] width 142 height 10
type textarea "x"
type input "Construction Budget - 09-10-2024 - See Revised of 10-04-202"
type textarea "x"
type input "Construction Budget - 09-10-2024 - See Revised of 10-04-2024"
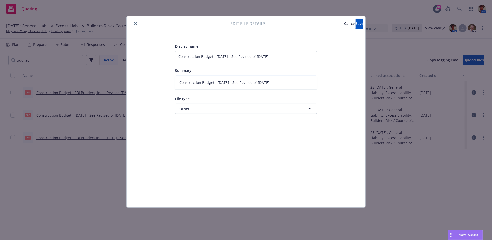
click at [301, 82] on textarea "Construction Budget - 09-10-2024 - See Revised of 10-04-2025" at bounding box center [246, 83] width 142 height 14
type textarea "x"
type textarea "Construction Budget - 09-10-2024 - See Revised of 10-04-202"
type textarea "x"
type textarea "Construction Budget - 09-10-2024 - See Revised of 10-04-2024"
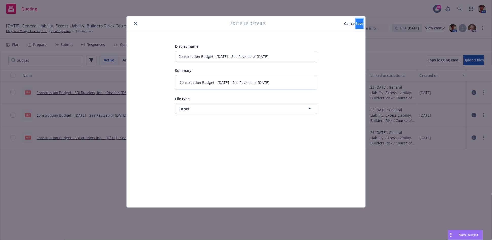
click at [356, 25] on span "Save" at bounding box center [360, 23] width 8 height 5
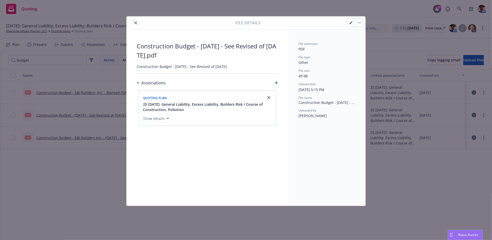
click at [138, 22] on button "close" at bounding box center [136, 23] width 6 height 6
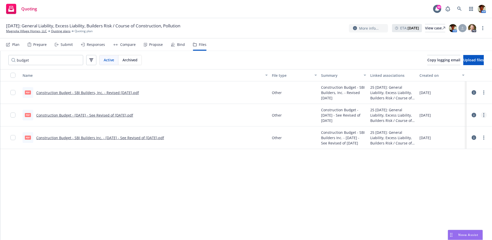
click at [481, 117] on link "more" at bounding box center [484, 115] width 6 height 6
click at [450, 144] on link "Edit" at bounding box center [457, 146] width 50 height 10
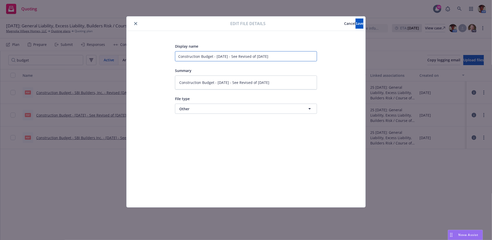
click at [215, 57] on input "Construction Budget - 09-10-2024 - See Revised of 10-04-2024" at bounding box center [246, 56] width 142 height 10
type textarea "x"
type input "Construction Budget - 09-10-2024 - See Revised of 10-04-2024"
type textarea "x"
type input "Construction Budget - S 09-10-2024 - See Revised of 10-04-2024"
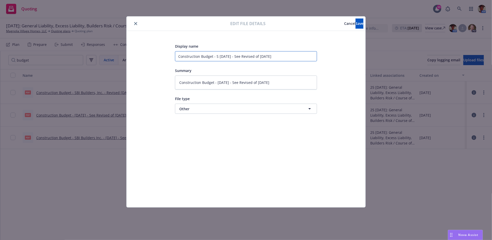
type textarea "x"
type input "Construction Budget - SB 09-10-2024 - See Revised of 10-04-2024"
type textarea "x"
type input "Construction Budget - SBA 09-10-2024 - See Revised of 10-04-2024"
type textarea "x"
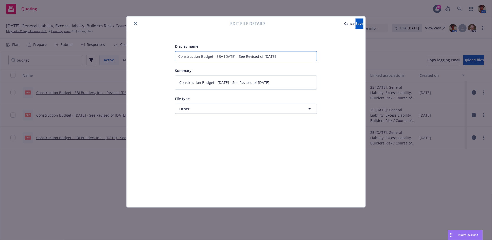
type input "Construction Budget - SBA 09-10-2024 - See Revised of 10-04-2024"
type textarea "x"
type input "Construction Budget - SBA B 09-10-2024 - See Revised of 10-04-2024"
type textarea "x"
type input "Construction Budget - SBA 09-10-2024 - See Revised of 10-04-2024"
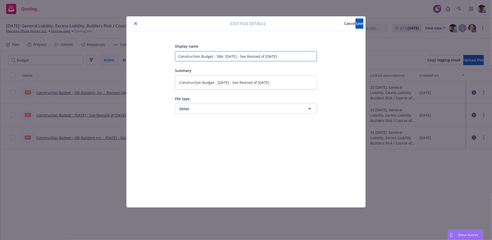
type textarea "x"
type input "Construction Budget - SBA 09-10-2024 - See Revised of 10-04-2024"
type textarea "x"
type input "Construction Budget - SB 09-10-2024 - See Revised of 10-04-2024"
type textarea "x"
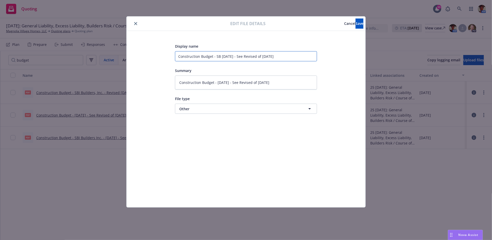
type input "Construction Budget - SBI 09-10-2024 - See Revised of 10-04-2024"
type textarea "x"
type input "Construction Budget - SBI 09-10-2024 - See Revised of 10-04-2024"
type textarea "x"
type input "Construction Budget - SBI B 09-10-2024 - See Revised of 10-04-2024"
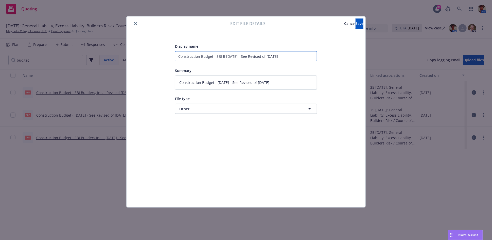
type textarea "x"
type input "Construction Budget - SBI Bu 09-10-2024 - See Revised of 10-04-2024"
type textarea "x"
type input "Construction Budget - SBI Bui 09-10-2024 - See Revised of 10-04-2024"
type textarea "x"
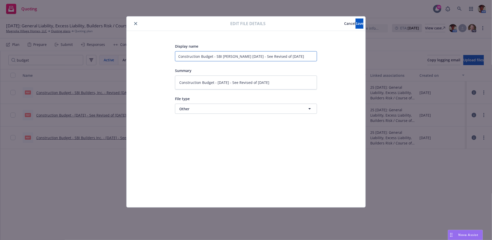
type input "Construction Budget - SBI Buil 09-10-2024 - See Revised of 10-04-2024"
type textarea "x"
type input "Construction Budget - SBI Build 09-10-2024 - See Revised of 10-04-2024"
type textarea "x"
type input "Construction Budget - SBI Builde 09-10-2024 - See Revised of 10-04-2024"
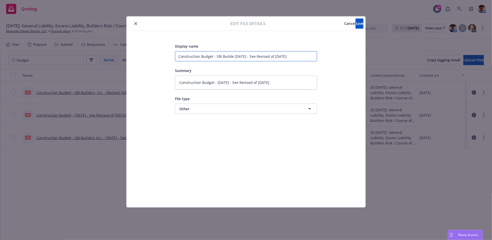
type textarea "x"
type input "Construction Budget - SBI Builder 09-10-2024 - See Revised of 10-04-2024"
type textarea "x"
type input "Construction Budget - SBI Builders 09-10-2024 - See Revised of 10-04-2024"
type textarea "x"
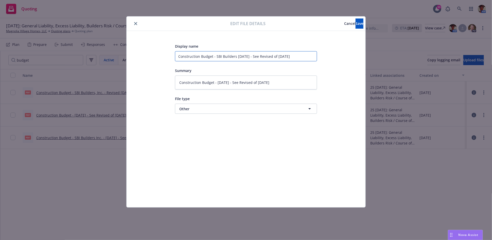
type input "Construction Budget - SBI Builders, 09-10-2024 - See Revised of 10-04-2024"
type textarea "x"
type input "Construction Budget - SBI Builders, 09-10-2024 - See Revised of 10-04-2024"
type textarea "x"
type input "Construction Budget - SBI Builders, I 09-10-2024 - See Revised of 10-04-2024"
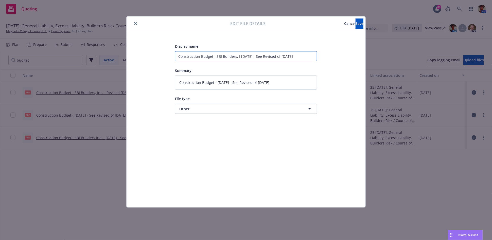
type textarea "x"
type input "Construction Budget - SBI Builders, In 09-10-2024 - See Revised of 10-04-2024"
type textarea "x"
type input "Construction Budget - SBI Builders, Inc 09-10-2024 - See Revised of 10-04-2024"
type textarea "x"
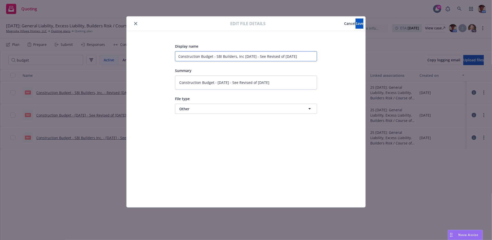
type input "Construction Budget - SBI Builders, Inc. 09-10-2024 - See Revised of 10-04-2024"
type textarea "x"
type input "Construction Budget - SBI Builders, Inc. 09-10-2024 - See Revised of 10-04-2024"
type textarea "x"
drag, startPoint x: 312, startPoint y: 58, endPoint x: 142, endPoint y: 91, distance: 173.4
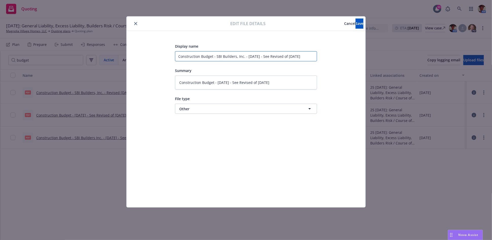
click at [142, 90] on div "Display name Construction Budget - SBI Builders, Inc. - 09-10-2024 - See Revise…" at bounding box center [246, 119] width 219 height 152
type input "Construction Budget - SBI Builders, Inc. - 09-10-2024 - See Revised of 10-04-20…"
drag, startPoint x: 291, startPoint y: 84, endPoint x: 157, endPoint y: 100, distance: 134.2
click at [157, 100] on div "Display name Construction Budget - SBI Builders, Inc. - 09-10-2024 - See Revise…" at bounding box center [246, 119] width 219 height 152
paste textarea "SBI Builders, Inc. -"
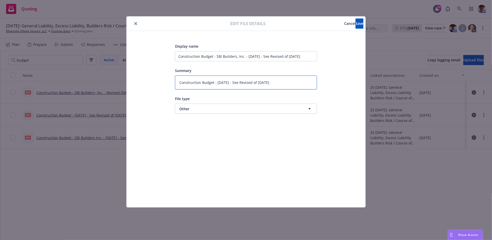
type textarea "x"
type textarea "Construction Budget - SBI Builders, Inc. - 09-10-2024 - See Revised of 10-04-20…"
click at [356, 28] on button "Save" at bounding box center [360, 24] width 8 height 10
type textarea "x"
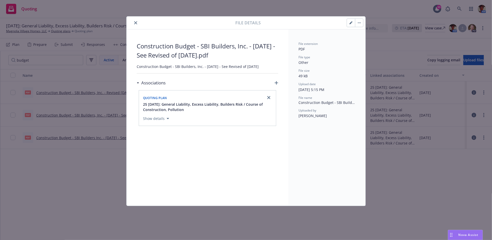
click at [136, 24] on icon "close" at bounding box center [135, 22] width 3 height 3
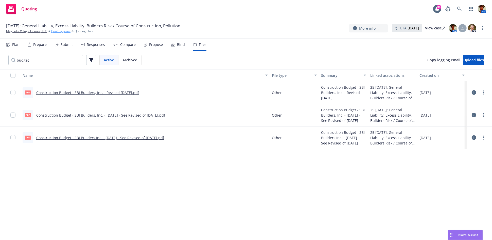
click at [64, 33] on link "Quoting plans" at bounding box center [61, 31] width 20 height 5
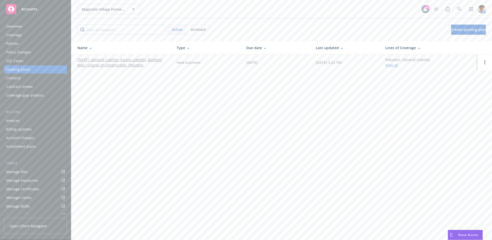
click at [120, 65] on link "[DATE]: General Liability, Excess Liability, Builders Risk / Course of Construc…" at bounding box center [122, 62] width 91 height 11
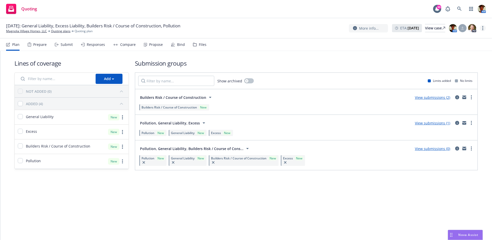
click at [484, 29] on icon "more" at bounding box center [483, 28] width 1 height 4
click at [447, 41] on link "Copy logging email" at bounding box center [458, 38] width 57 height 10
click at [459, 8] on icon at bounding box center [459, 9] width 5 height 5
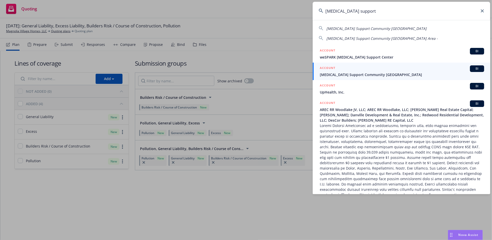
type input "[MEDICAL_DATA] support"
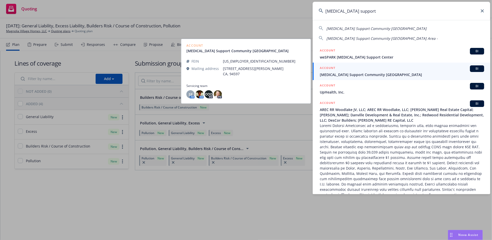
click at [324, 71] on h5 "ACCOUNT" at bounding box center [327, 68] width 15 height 6
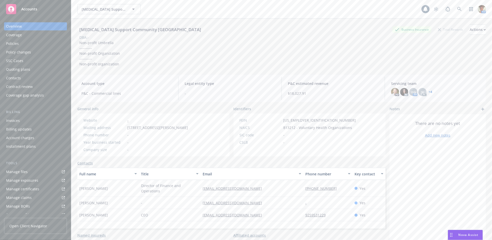
click at [28, 44] on div "Policies" at bounding box center [35, 44] width 59 height 8
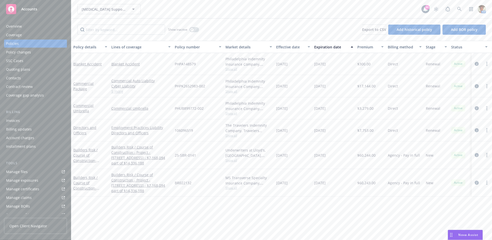
click at [487, 156] on circle "more" at bounding box center [487, 156] width 1 height 1
click at [449, 139] on link "Copy logging email" at bounding box center [462, 139] width 60 height 10
click at [487, 181] on circle "more" at bounding box center [487, 181] width 1 height 1
drag, startPoint x: 464, startPoint y: 168, endPoint x: 439, endPoint y: 163, distance: 25.6
click at [464, 168] on link "Copy logging email" at bounding box center [462, 167] width 60 height 10
